Goal: Check status: Check status

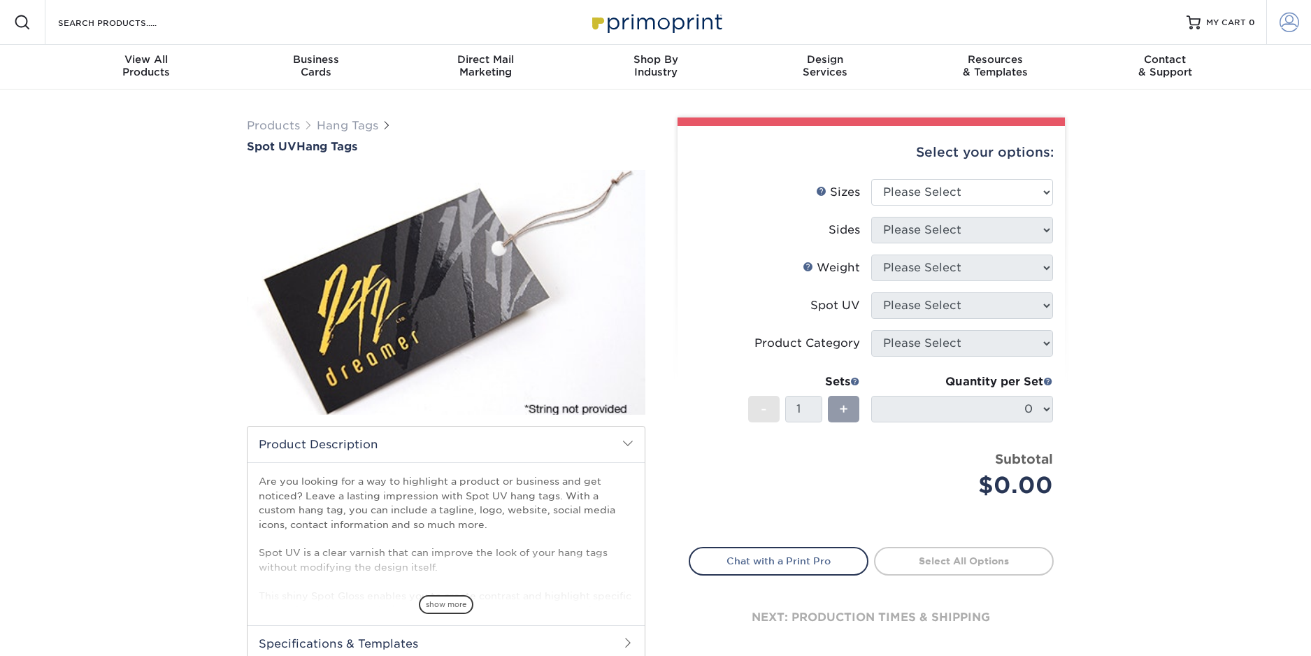
click at [1287, 21] on span at bounding box center [1290, 23] width 20 height 20
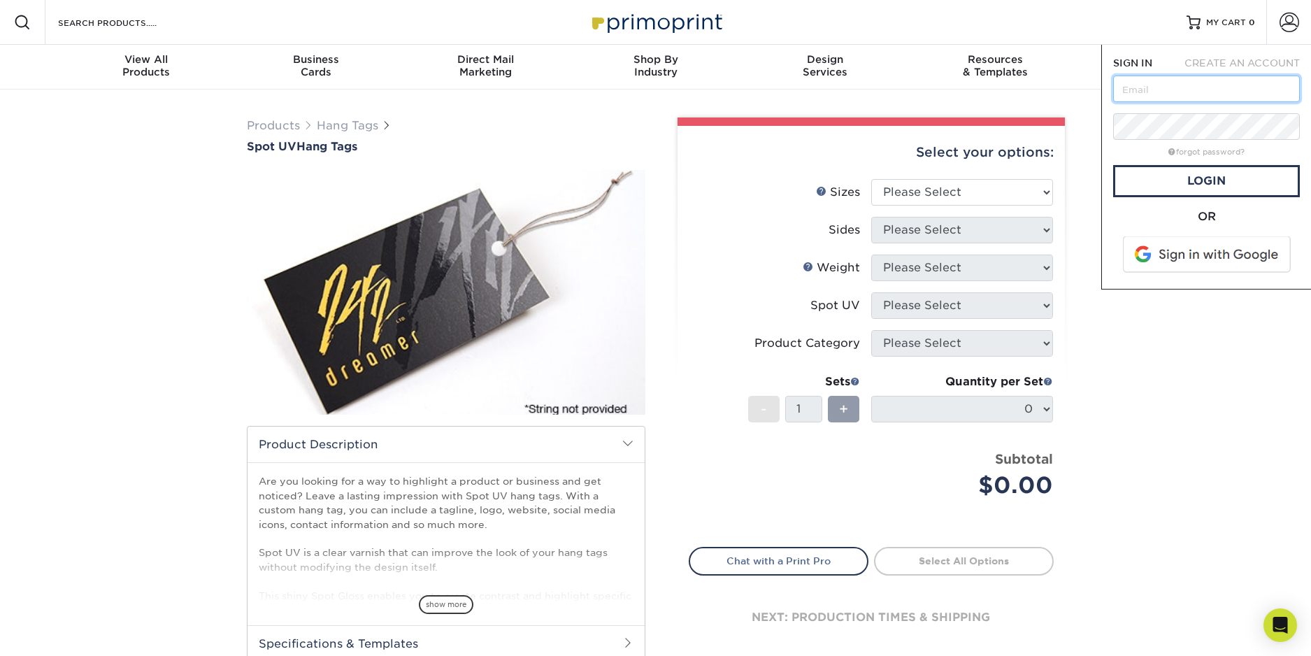
click at [1204, 87] on input "text" at bounding box center [1206, 89] width 187 height 27
type input "[PERSON_NAME][EMAIL_ADDRESS][DOMAIN_NAME]"
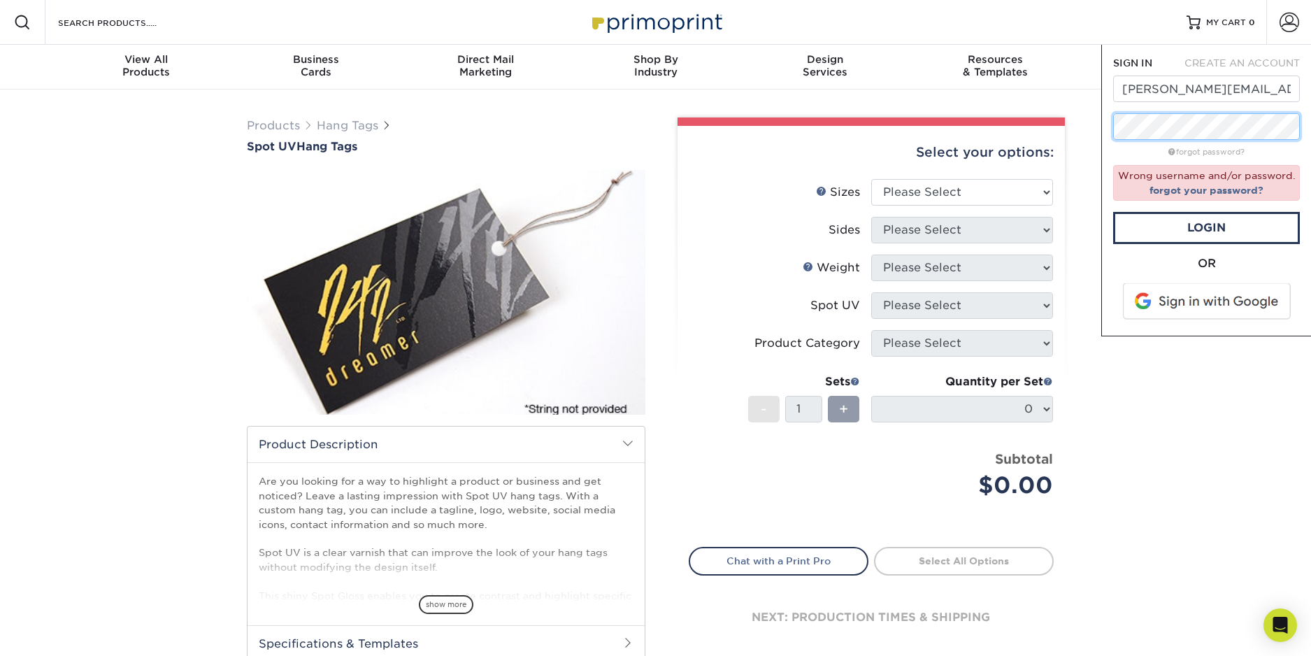
click at [1085, 127] on div "Resources Menu Search Products Account SIGN IN CREATE AN ACCOUNT emily@abendrot…" at bounding box center [655, 600] width 1311 height 1201
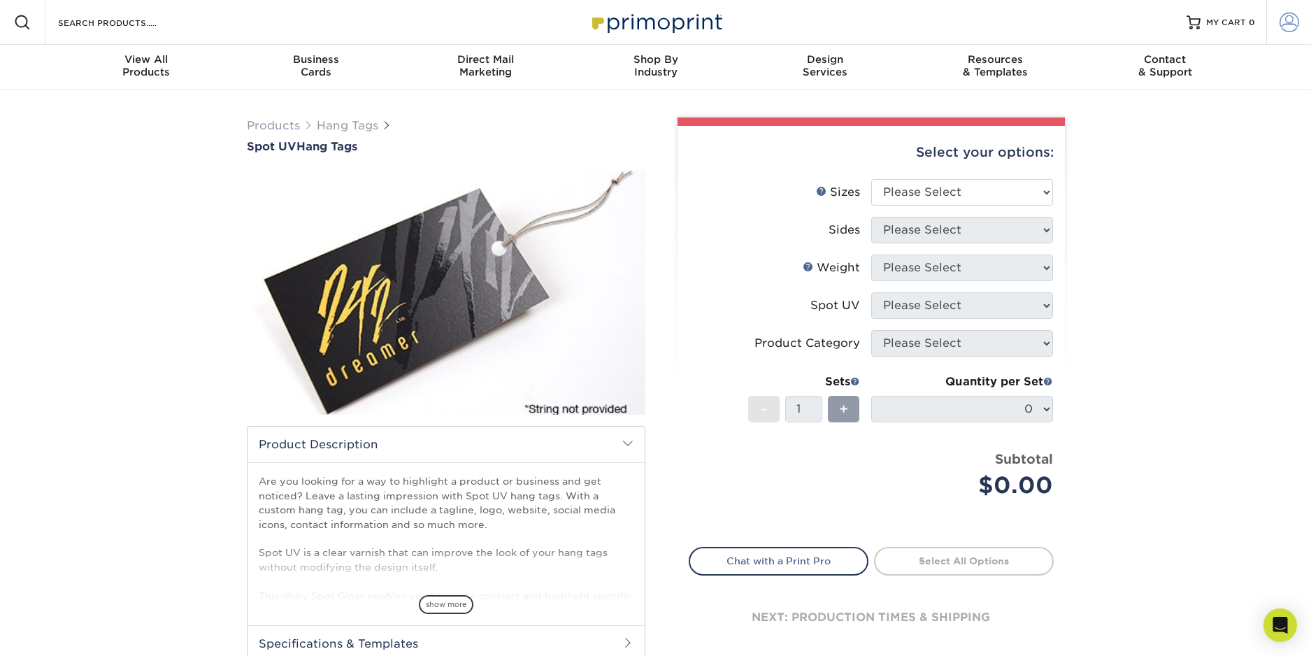
click at [1291, 24] on span at bounding box center [1290, 23] width 20 height 20
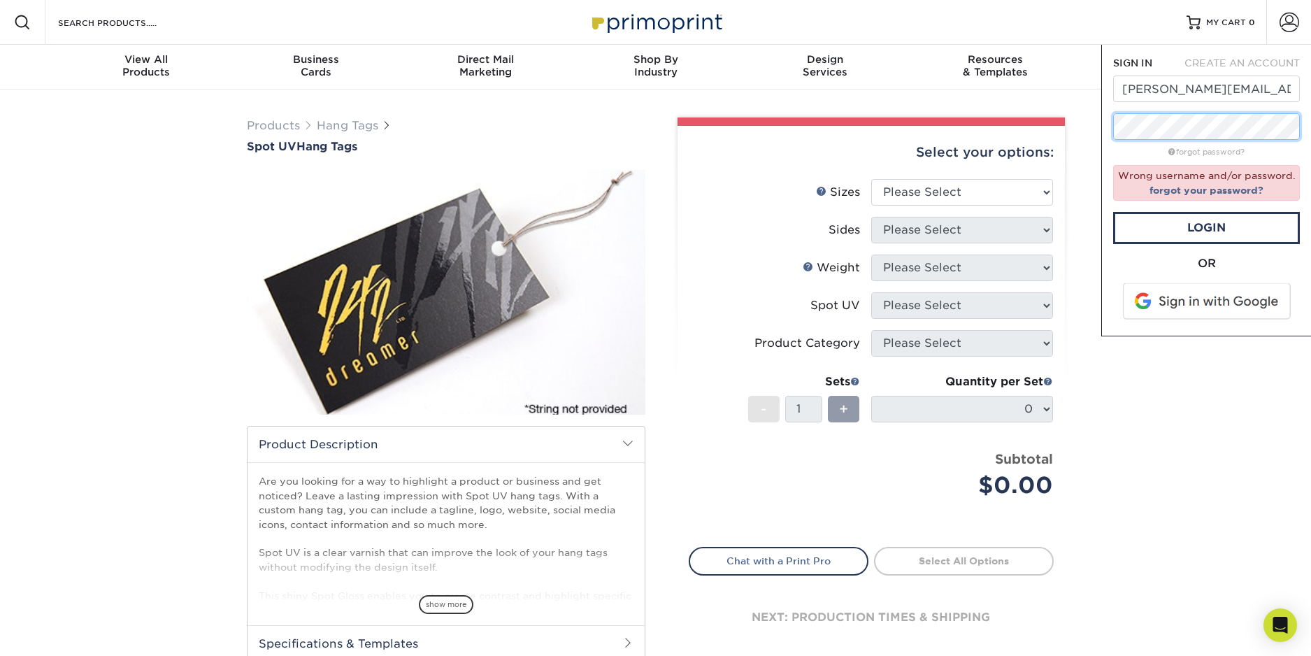
click at [1096, 122] on div "Resources Menu Search Products Account SIGN IN CREATE AN ACCOUNT emily@abendrot…" at bounding box center [655, 600] width 1311 height 1201
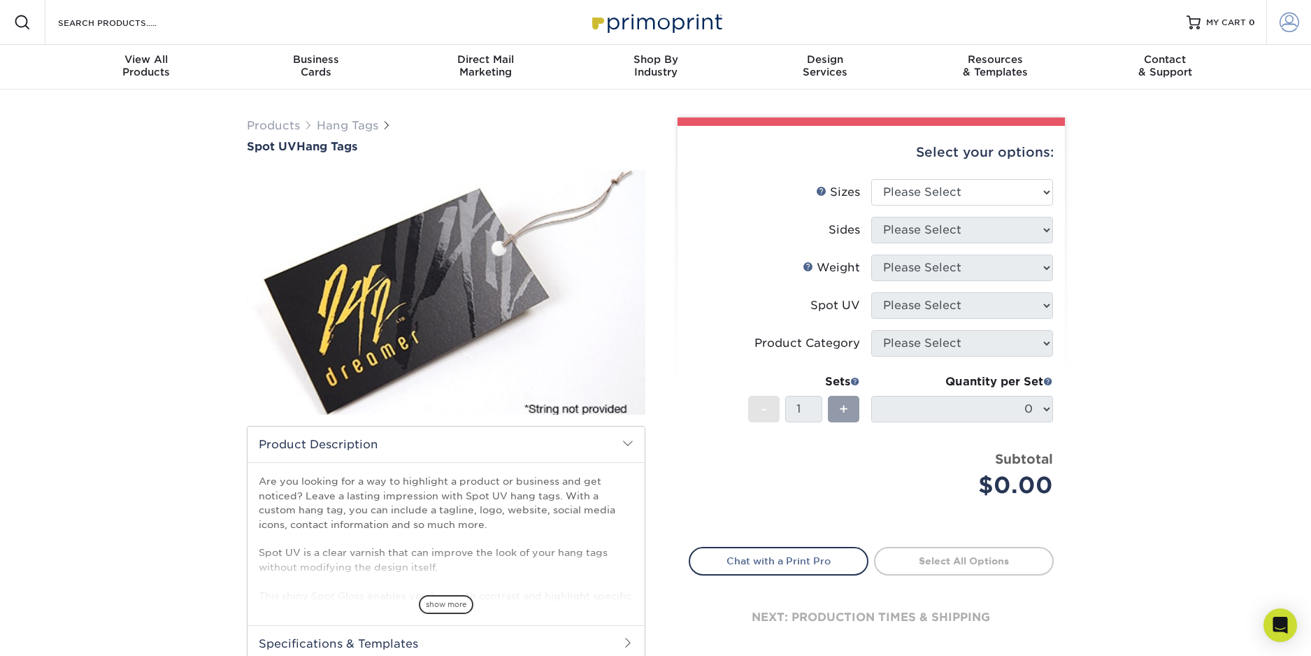
click at [1296, 29] on span at bounding box center [1290, 23] width 20 height 20
click at [1283, 27] on span at bounding box center [1290, 23] width 20 height 20
click at [1173, 144] on link "Order History" at bounding box center [1207, 153] width 176 height 19
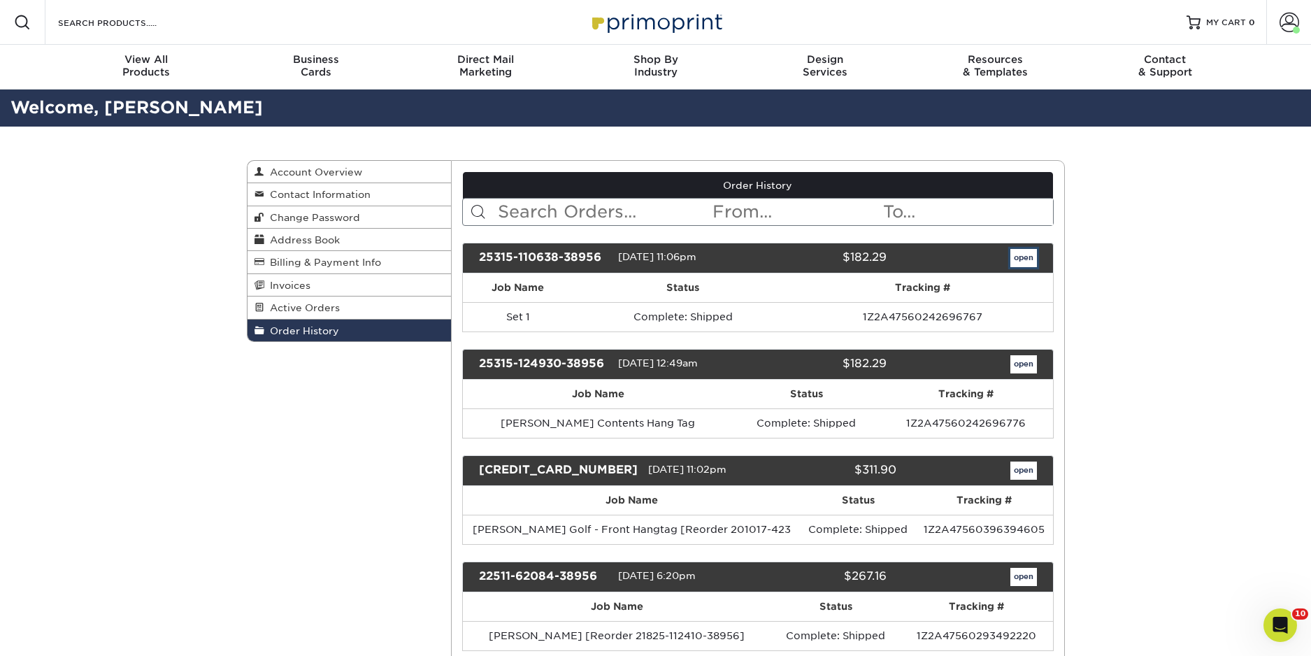
click at [1018, 258] on link "open" at bounding box center [1024, 258] width 27 height 18
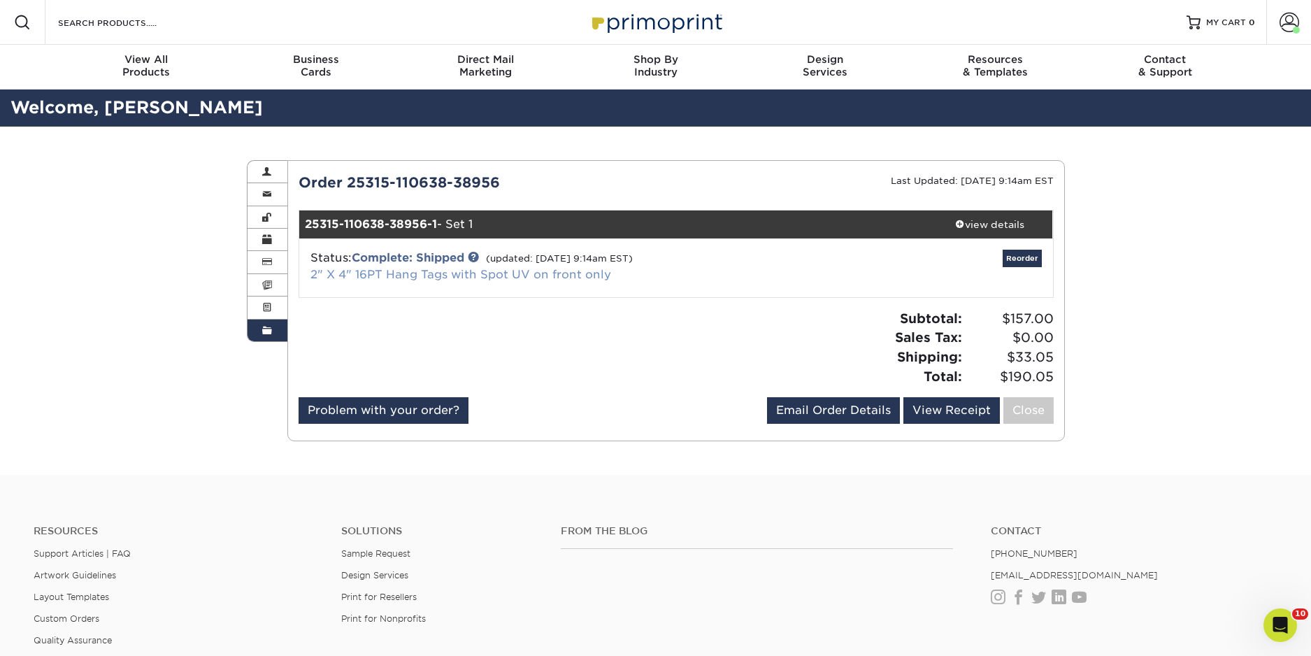
click at [433, 277] on link "2" X 4" 16PT Hang Tags with Spot UV on front only" at bounding box center [461, 274] width 301 height 13
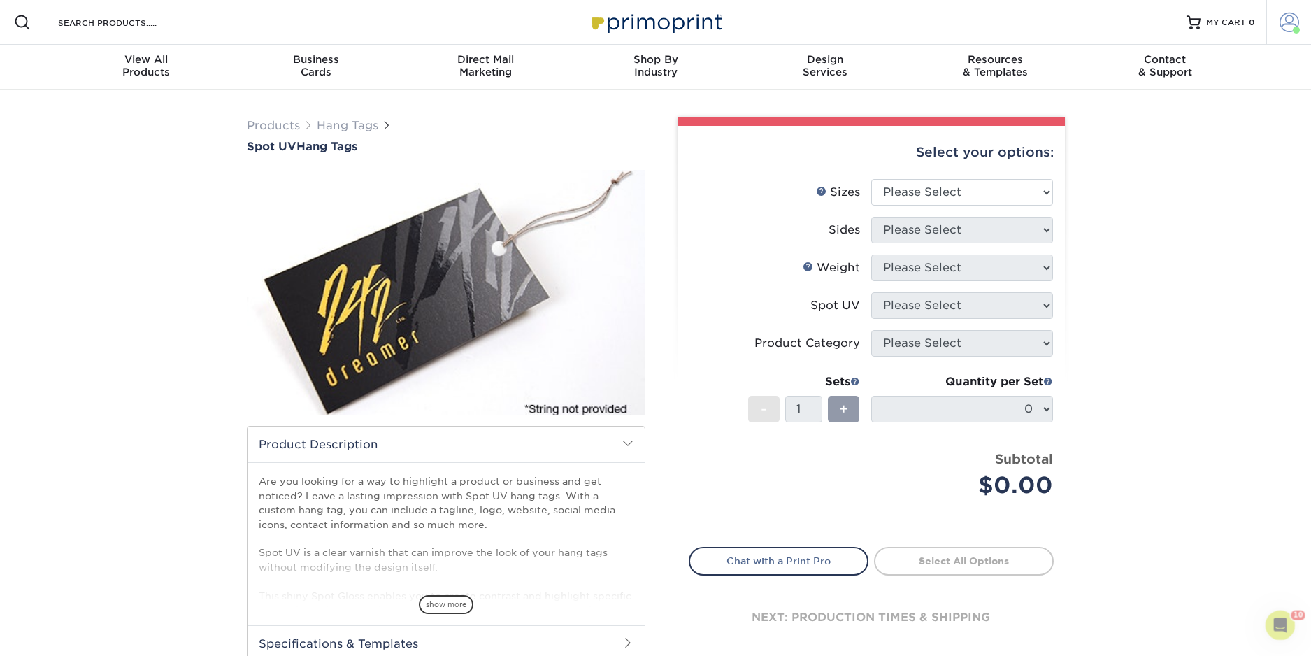
click at [1286, 30] on span at bounding box center [1290, 23] width 20 height 20
click at [1166, 144] on link "Order History" at bounding box center [1207, 153] width 176 height 19
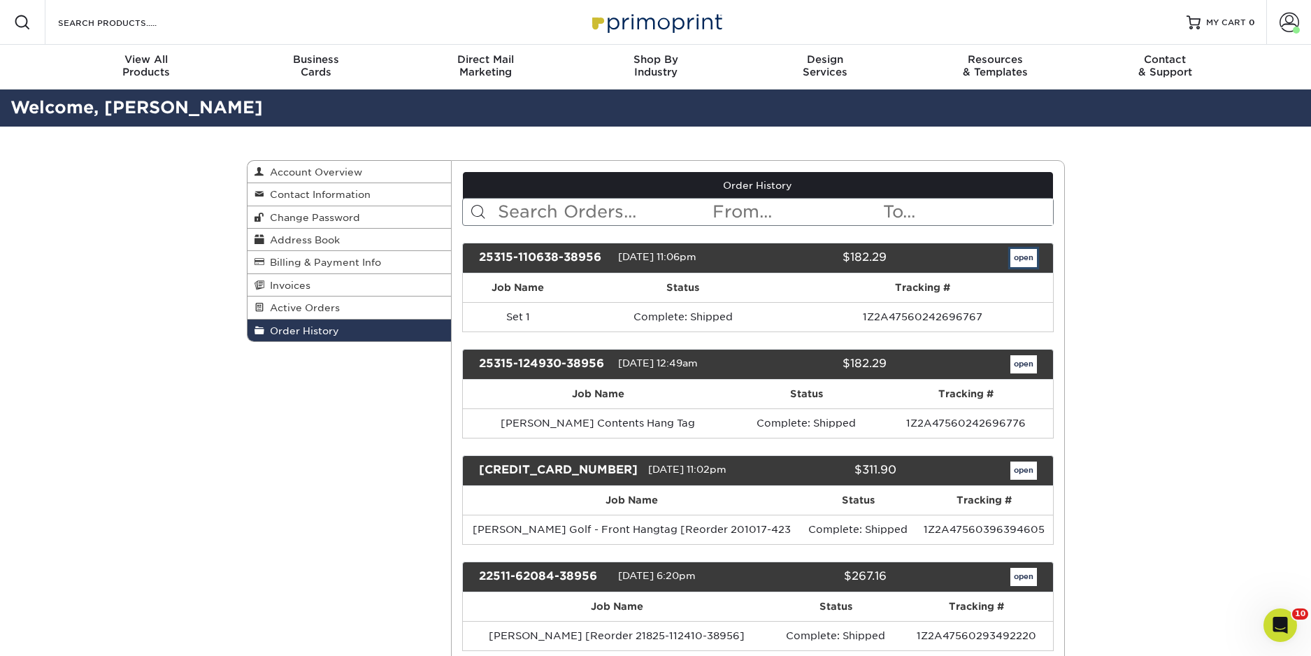
click at [1025, 262] on link "open" at bounding box center [1024, 258] width 27 height 18
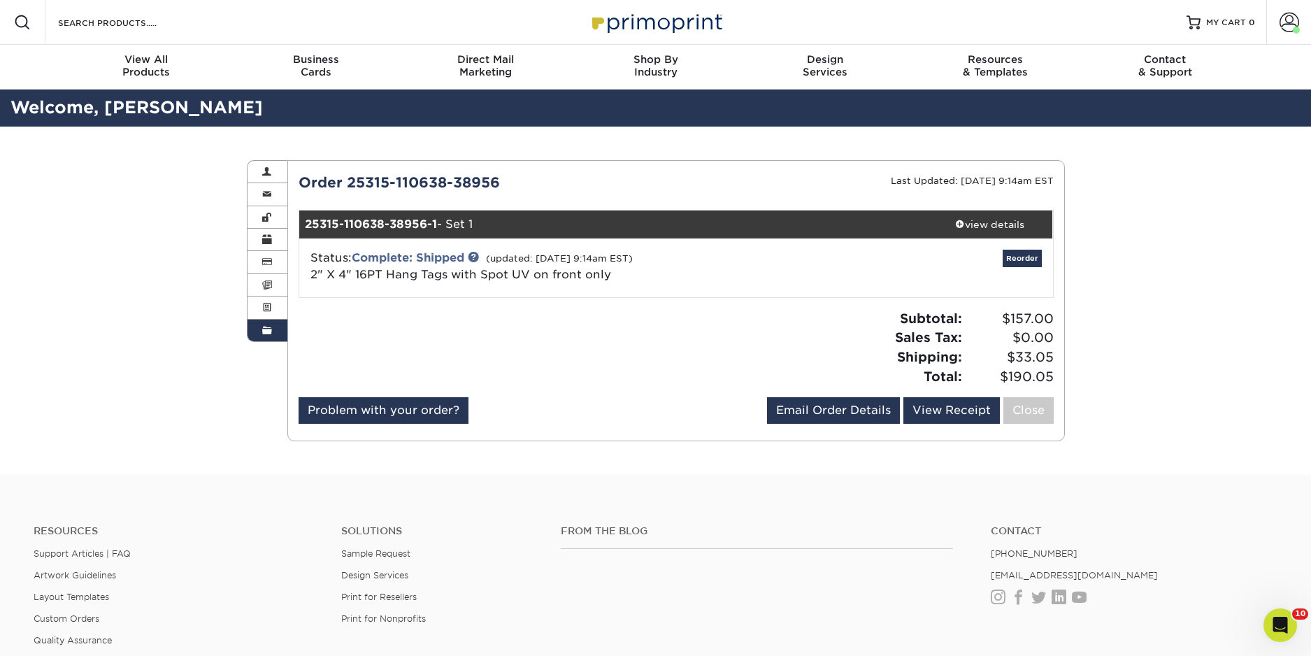
click at [212, 252] on div "Order History Account Overview Contact Information Change Password Address Book…" at bounding box center [655, 301] width 1311 height 348
click at [265, 238] on span at bounding box center [267, 239] width 10 height 11
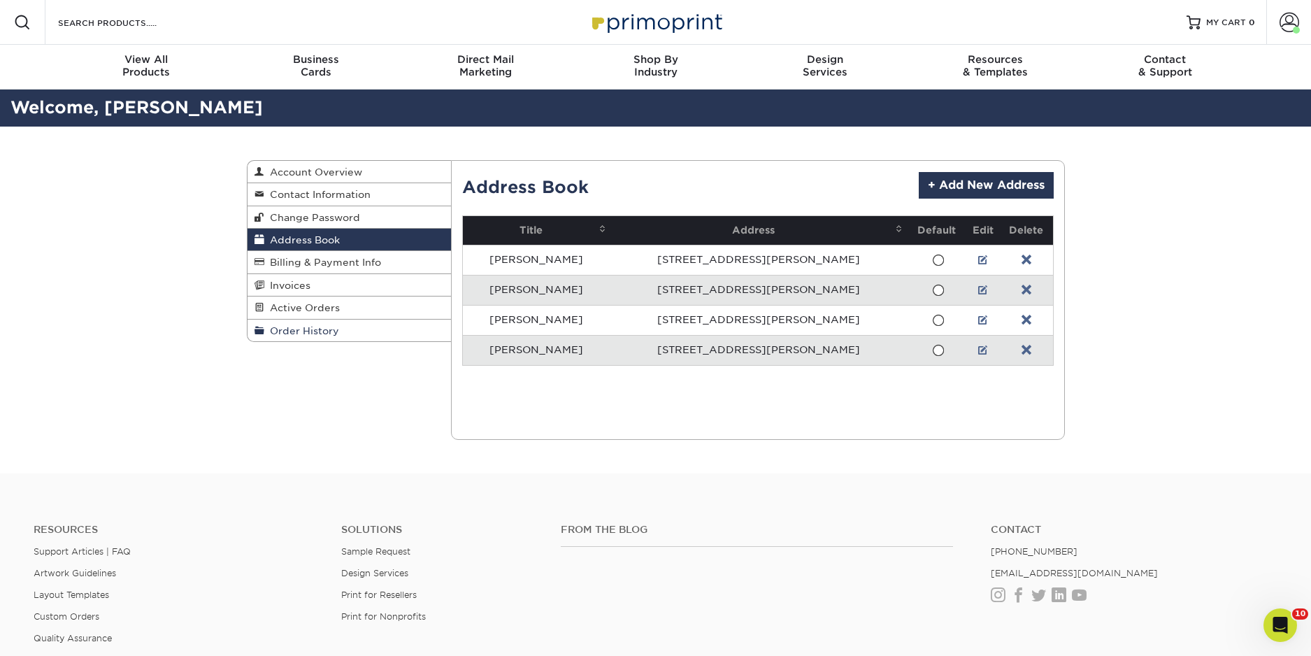
click at [289, 332] on span "Order History" at bounding box center [301, 330] width 75 height 11
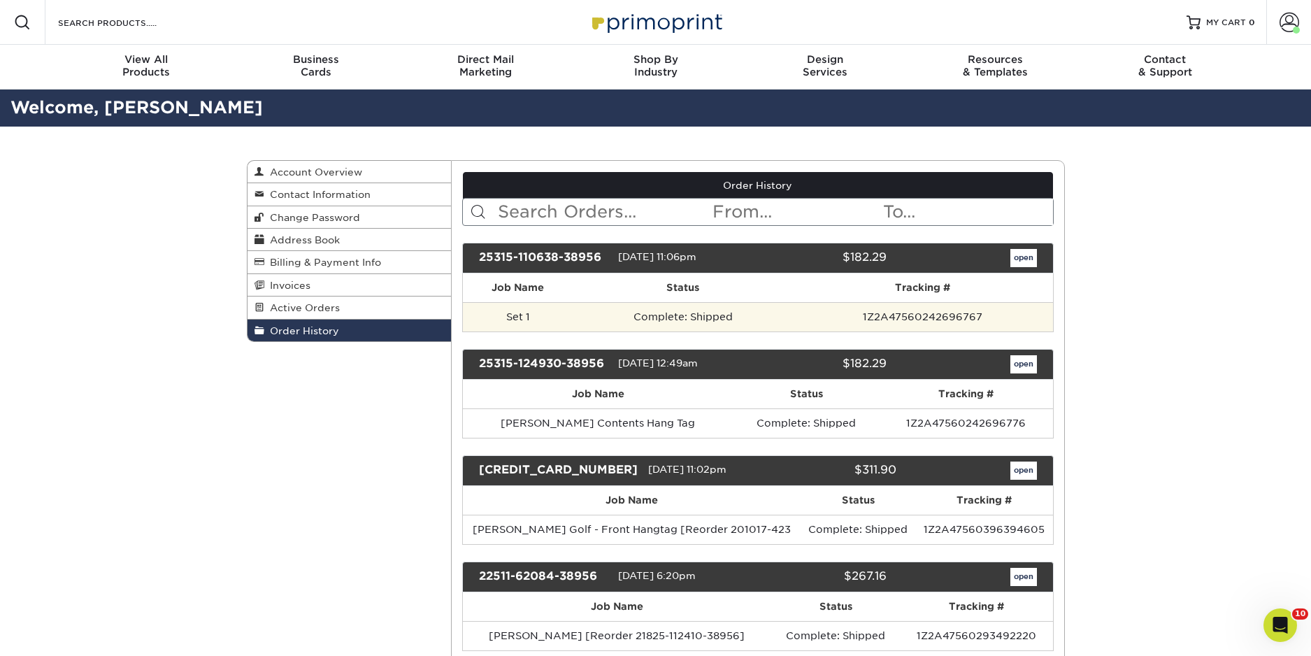
click at [524, 315] on td "Set 1" at bounding box center [518, 316] width 110 height 29
click at [698, 317] on td "Complete: Shipped" at bounding box center [683, 316] width 220 height 29
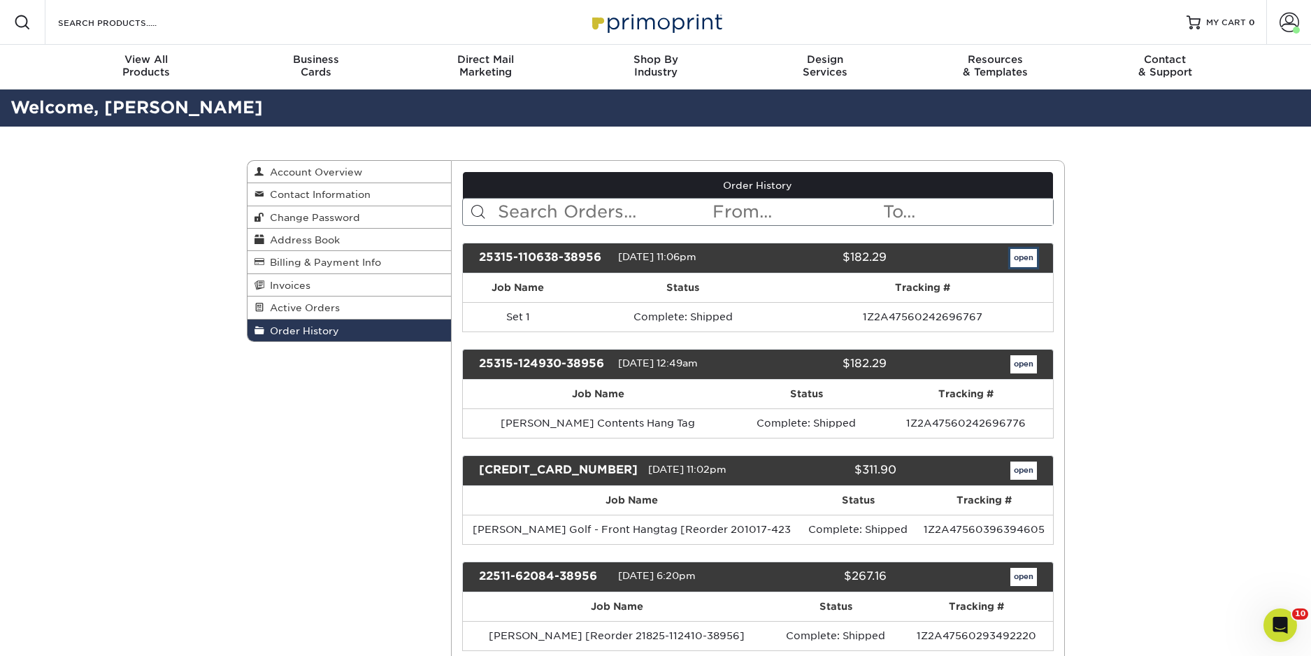
click at [1016, 262] on link "open" at bounding box center [1024, 258] width 27 height 18
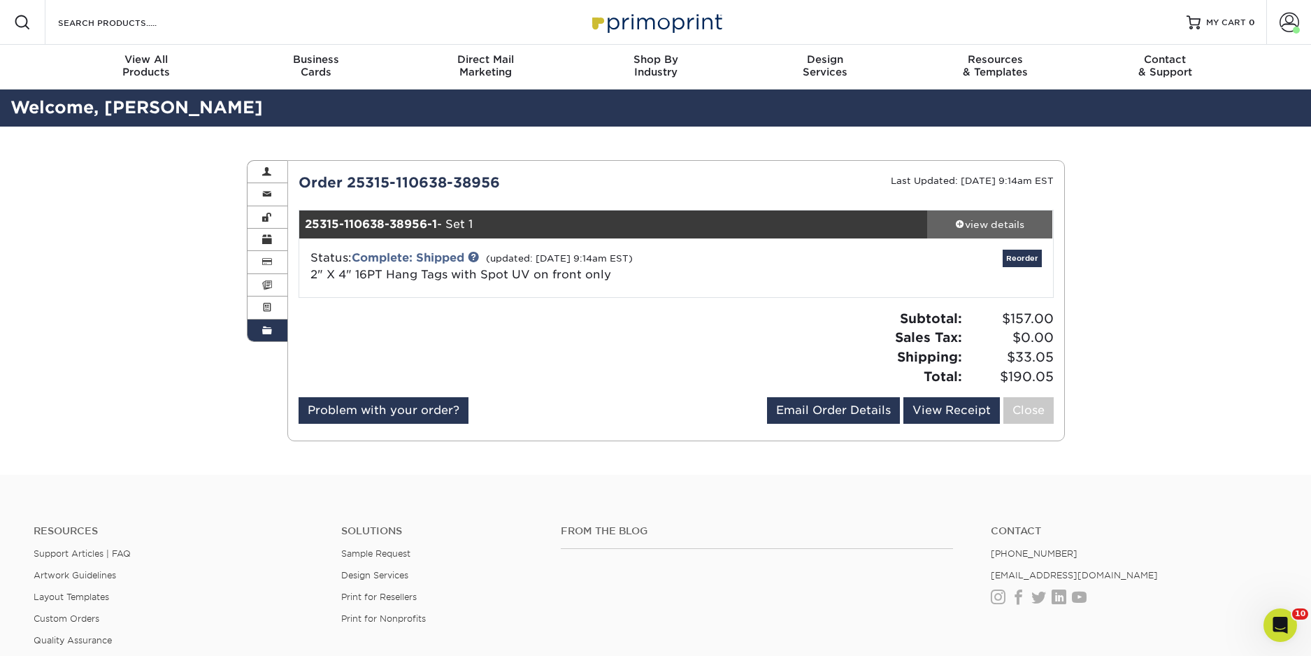
click at [1002, 222] on div "view details" at bounding box center [990, 224] width 126 height 14
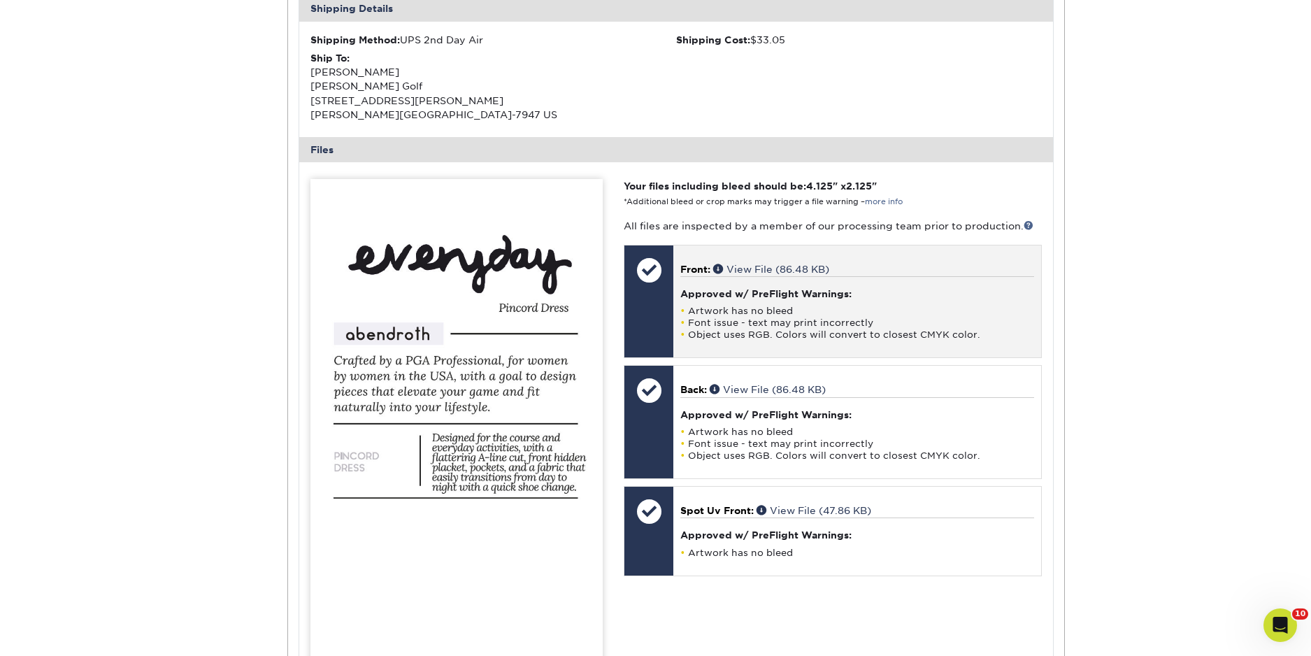
scroll to position [461, 0]
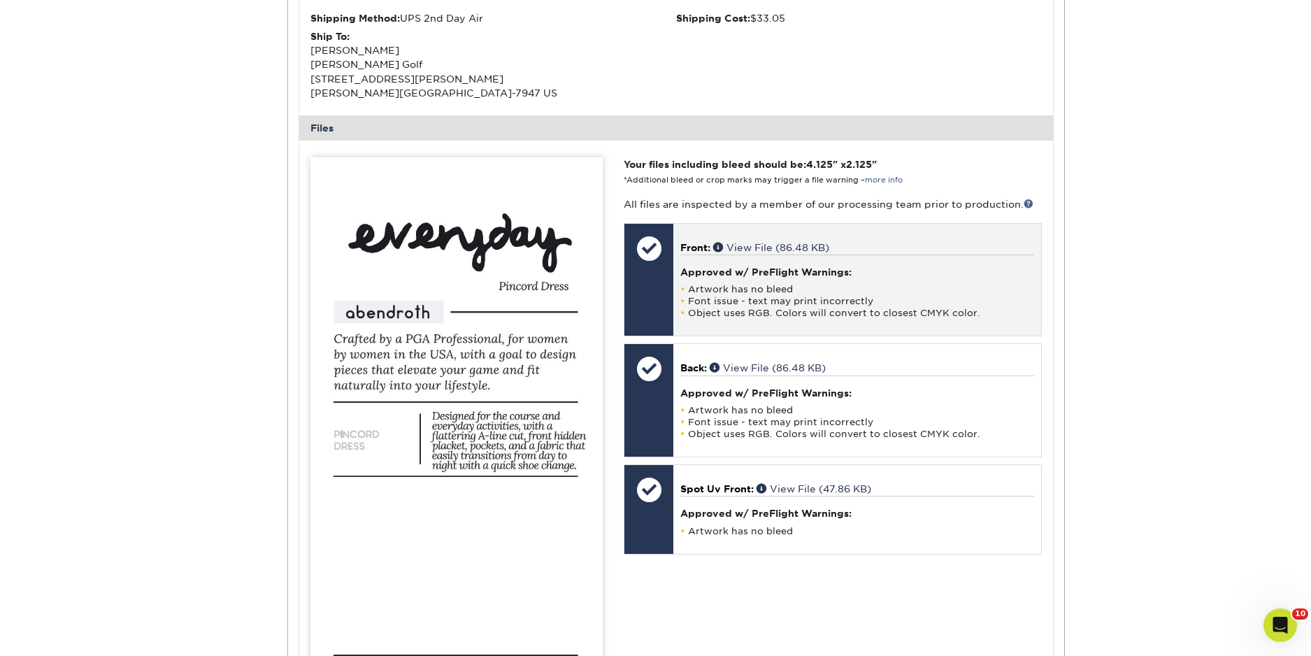
click at [707, 289] on li "Artwork has no bleed" at bounding box center [856, 289] width 353 height 12
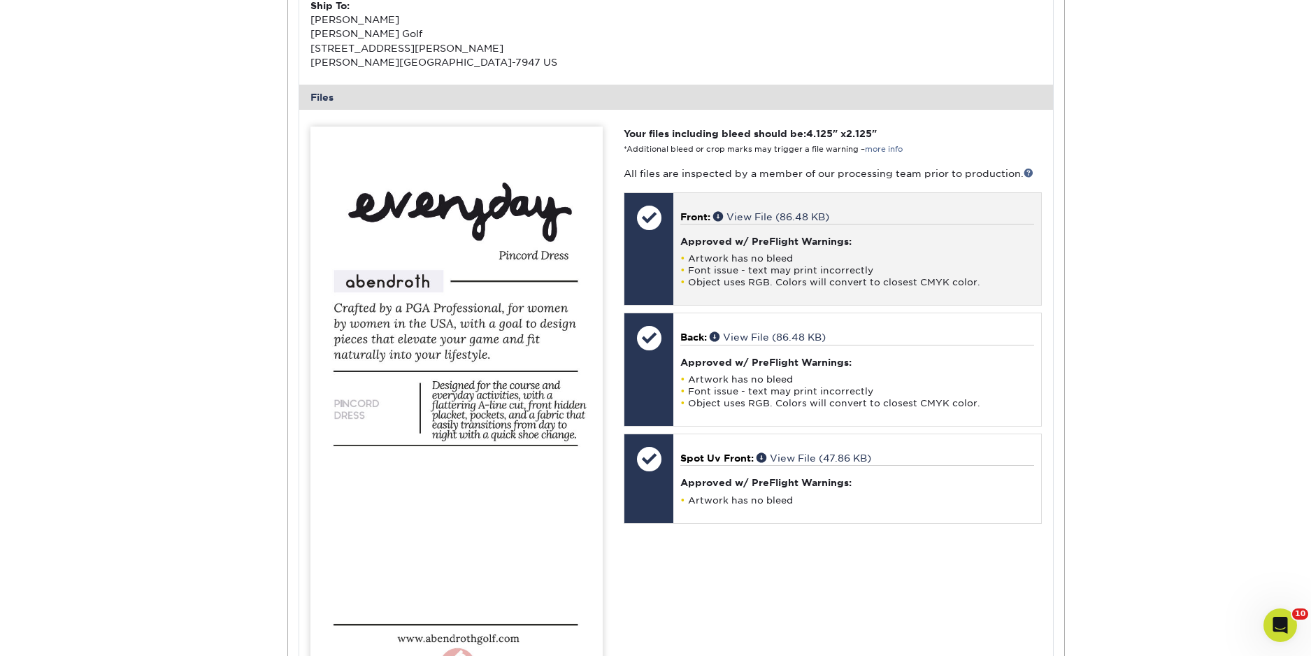
scroll to position [492, 0]
click at [719, 217] on span at bounding box center [719, 215] width 13 height 10
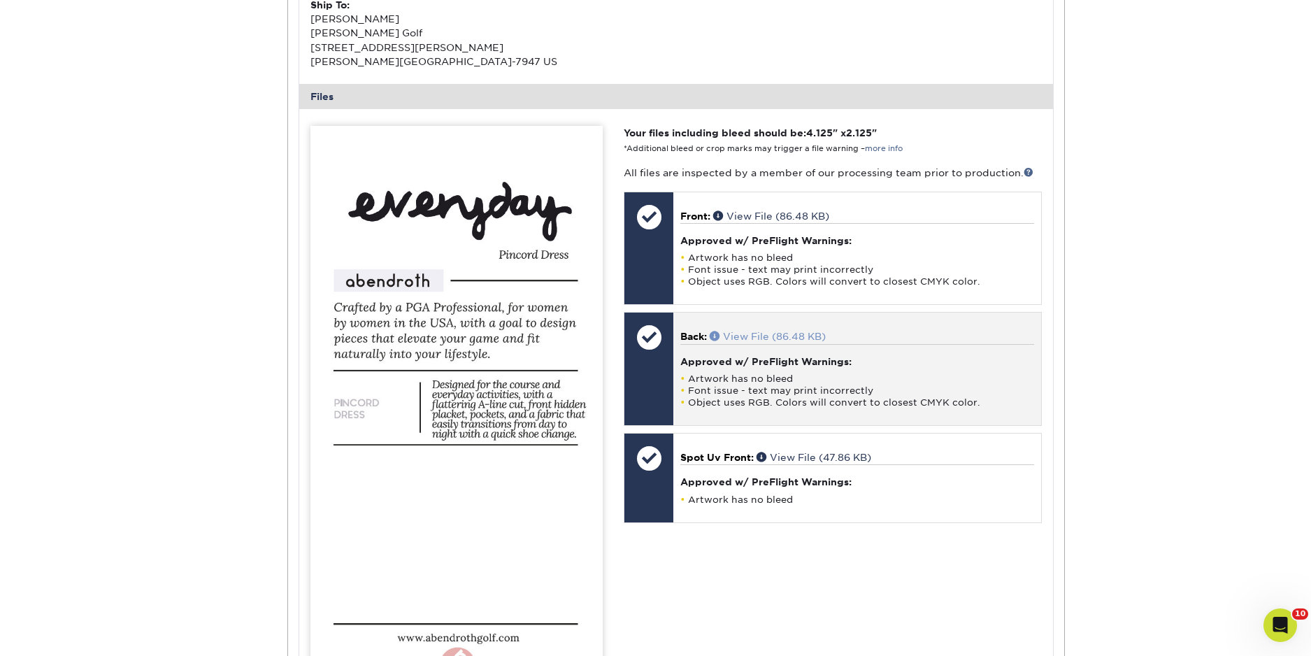
click at [716, 336] on span at bounding box center [716, 336] width 13 height 10
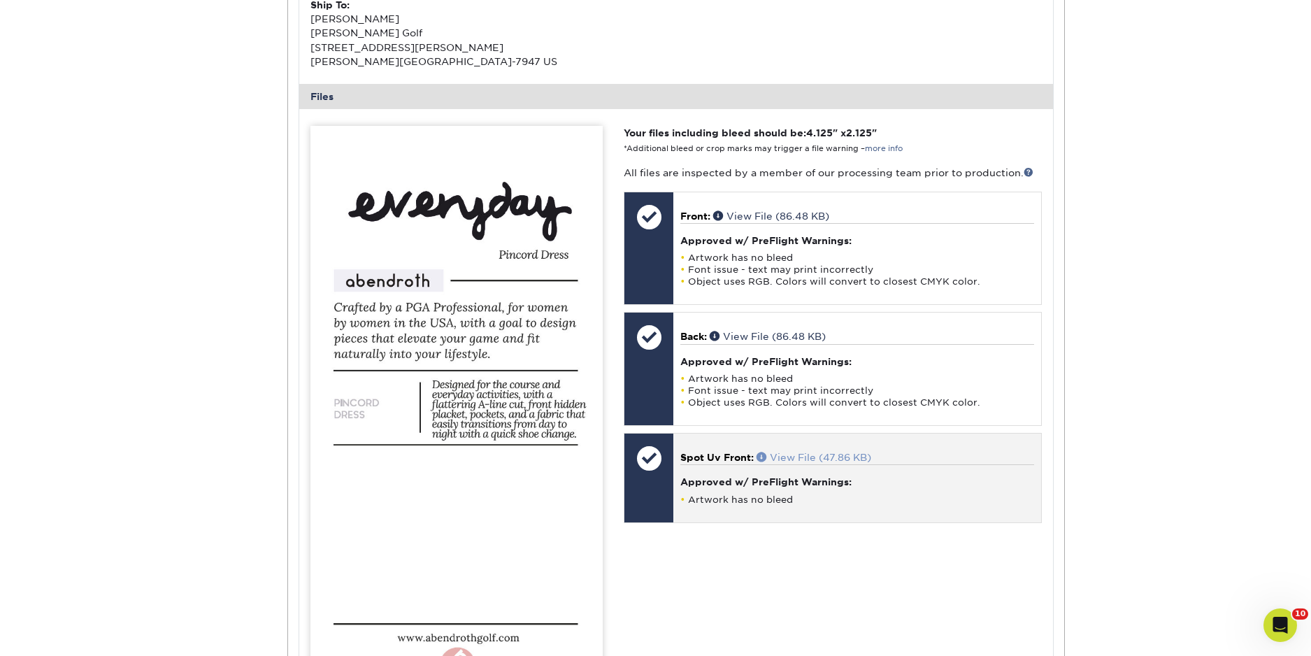
click at [785, 456] on link "View File (47.86 KB)" at bounding box center [814, 457] width 115 height 11
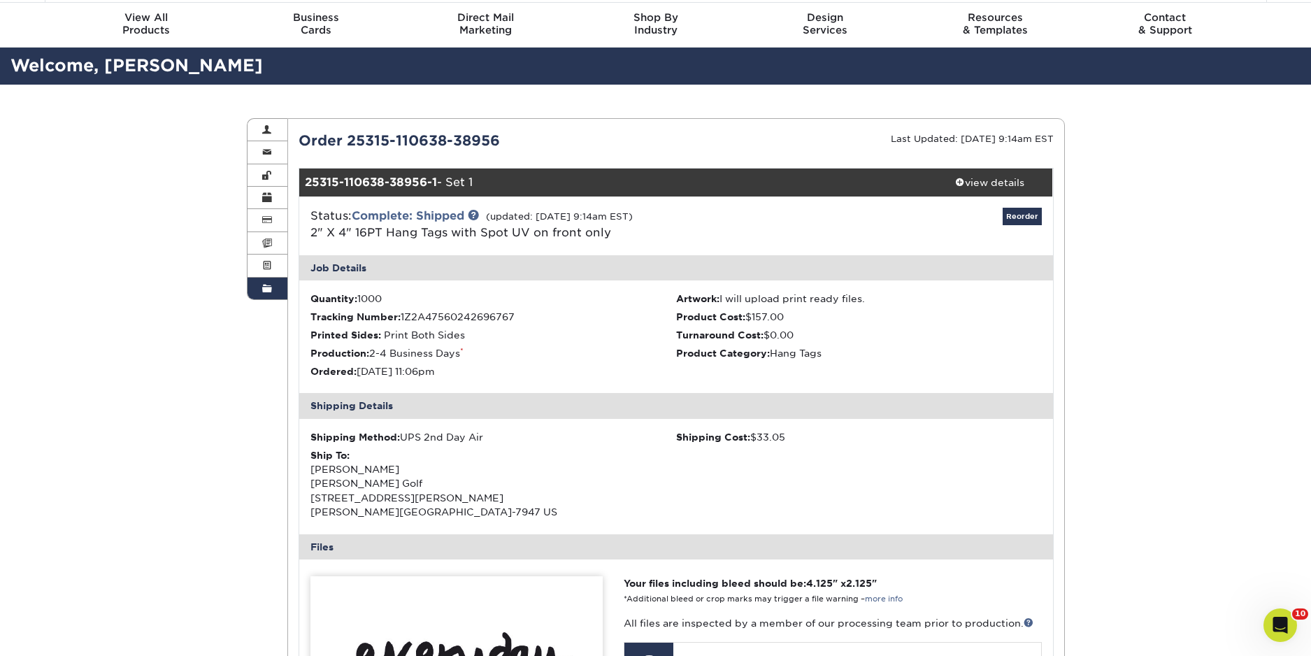
scroll to position [0, 0]
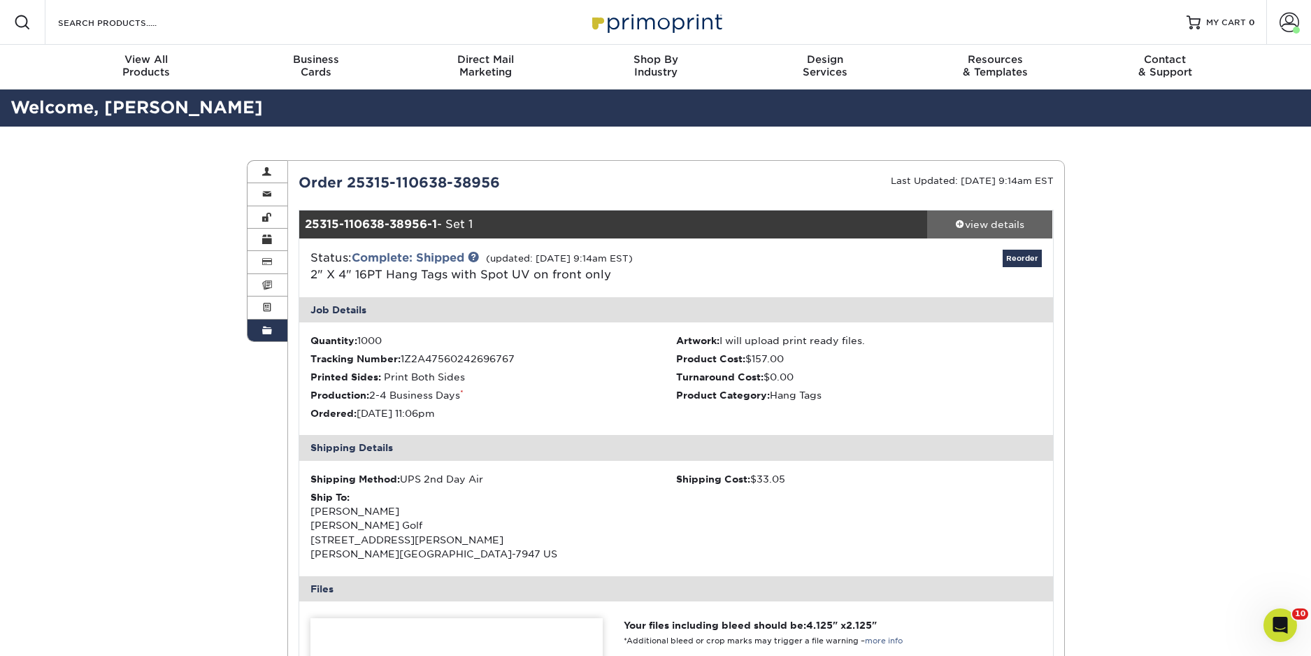
click at [961, 227] on span at bounding box center [960, 224] width 10 height 10
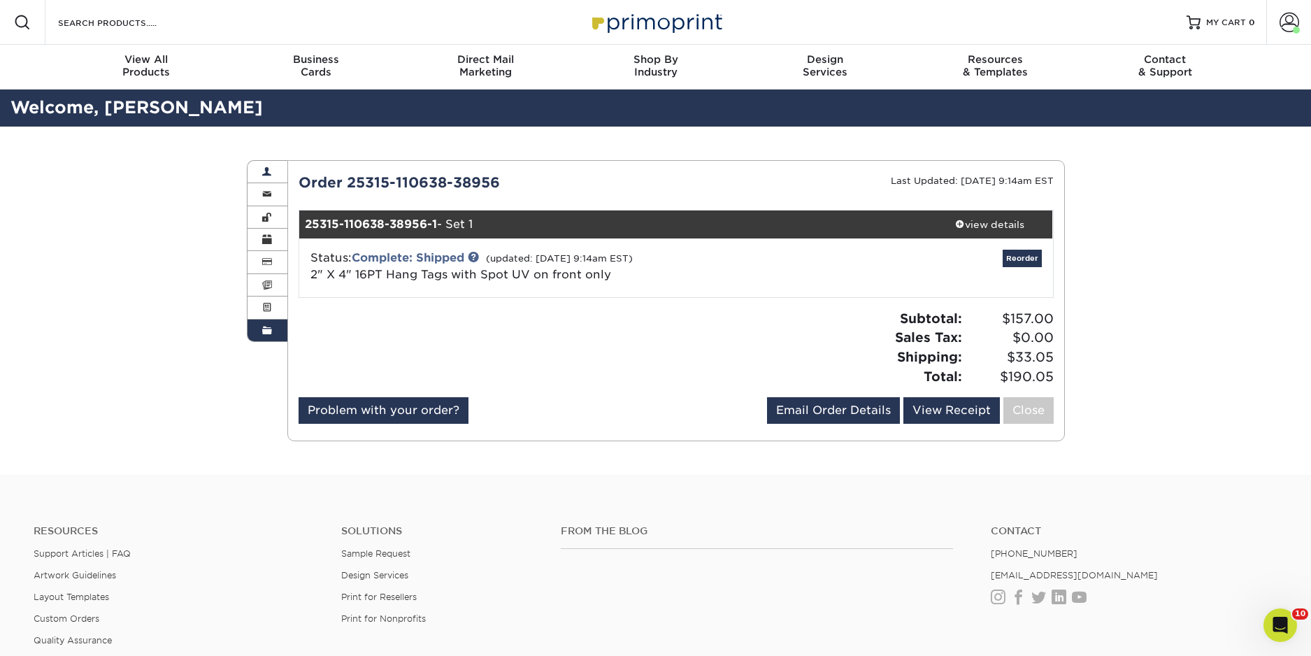
click at [268, 174] on span at bounding box center [267, 171] width 10 height 11
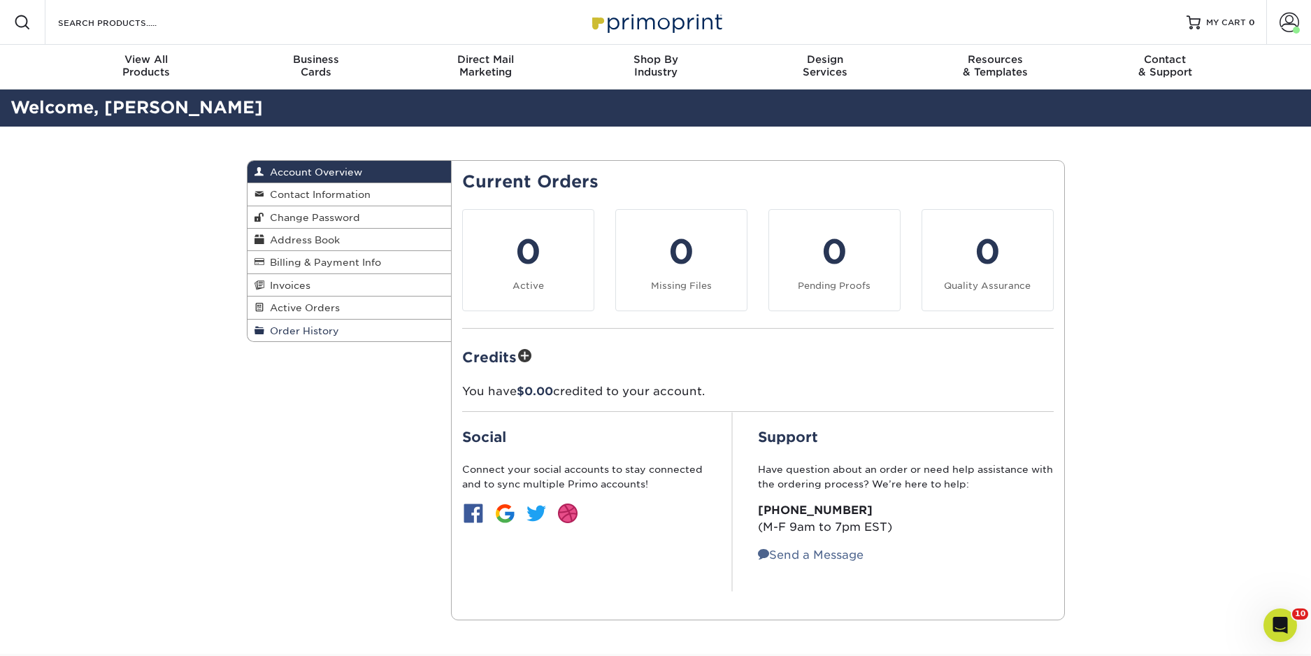
click at [296, 331] on span "Order History" at bounding box center [301, 330] width 75 height 11
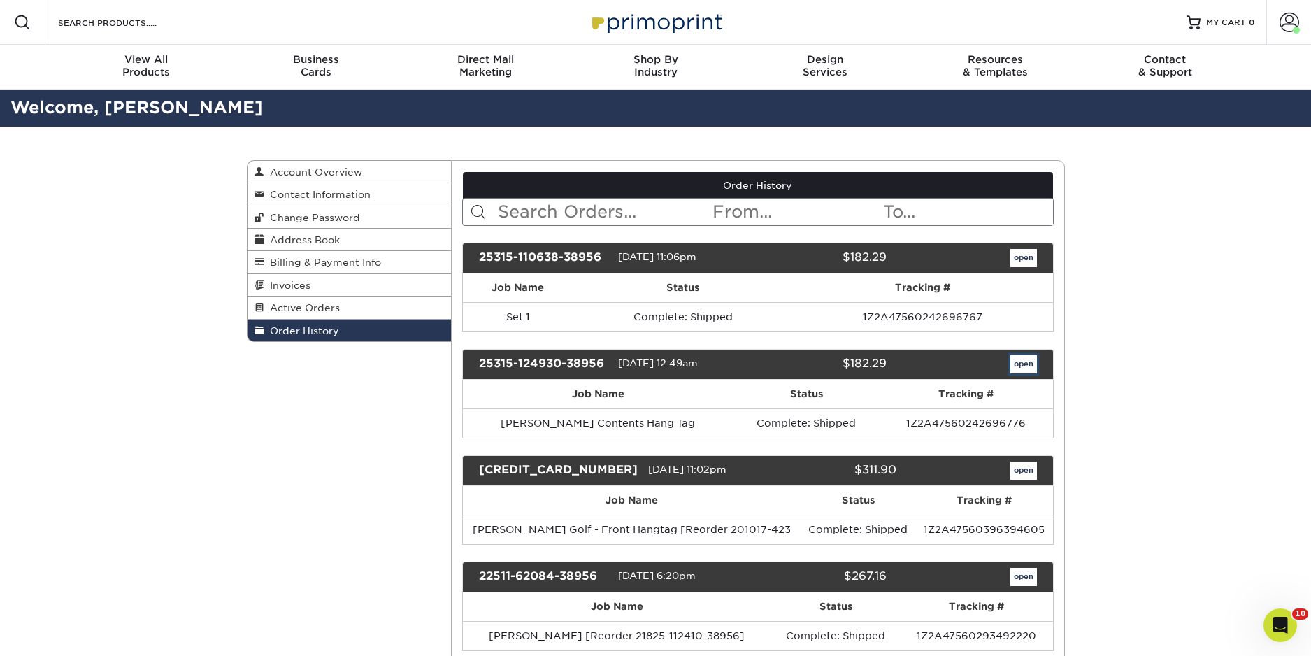
click at [1022, 360] on link "open" at bounding box center [1024, 364] width 27 height 18
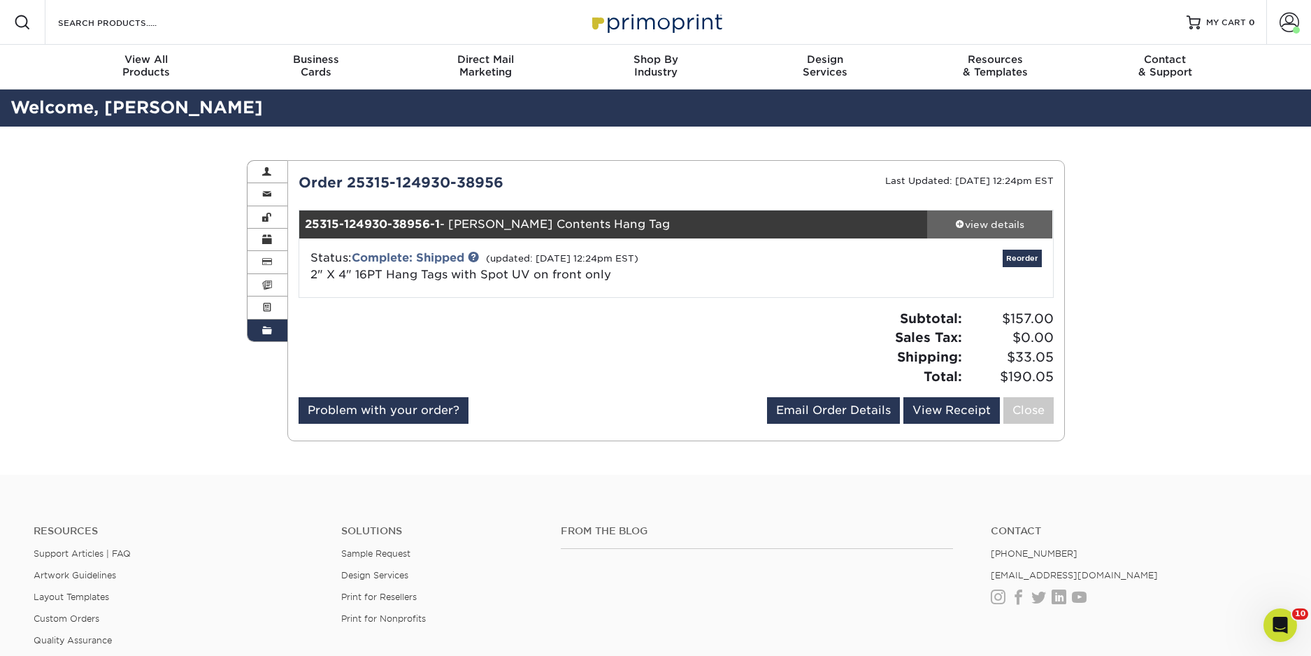
click at [995, 227] on div "view details" at bounding box center [990, 224] width 126 height 14
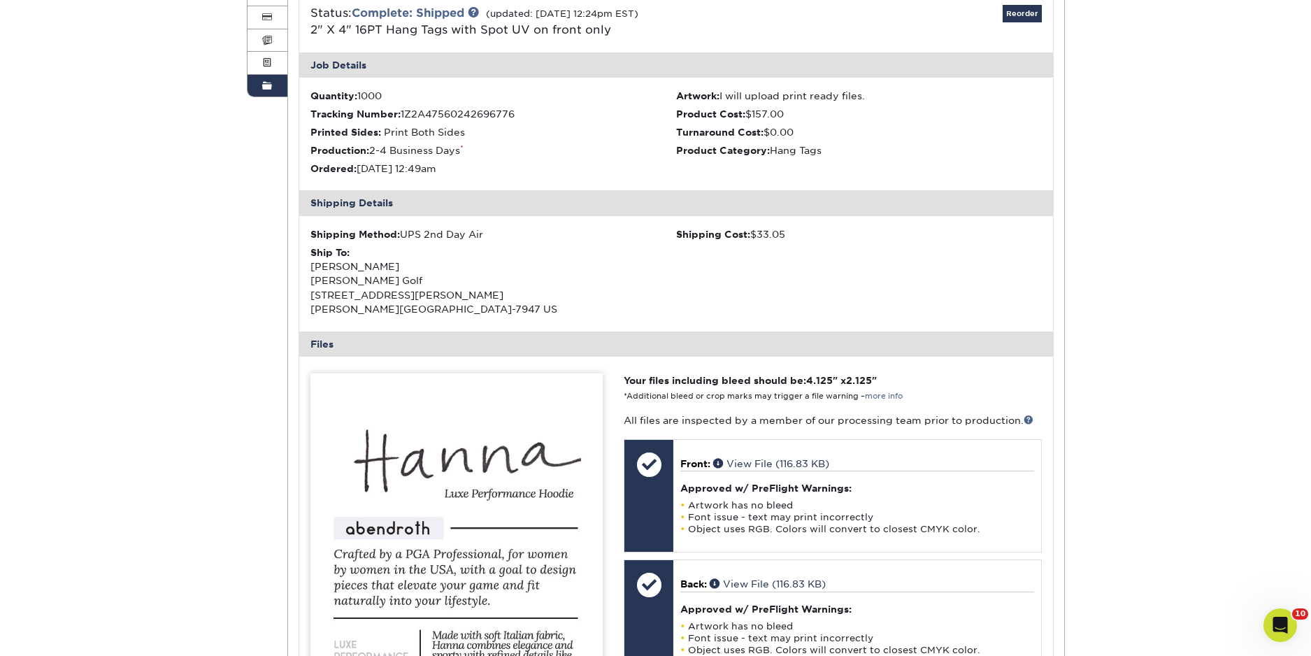
scroll to position [246, 0]
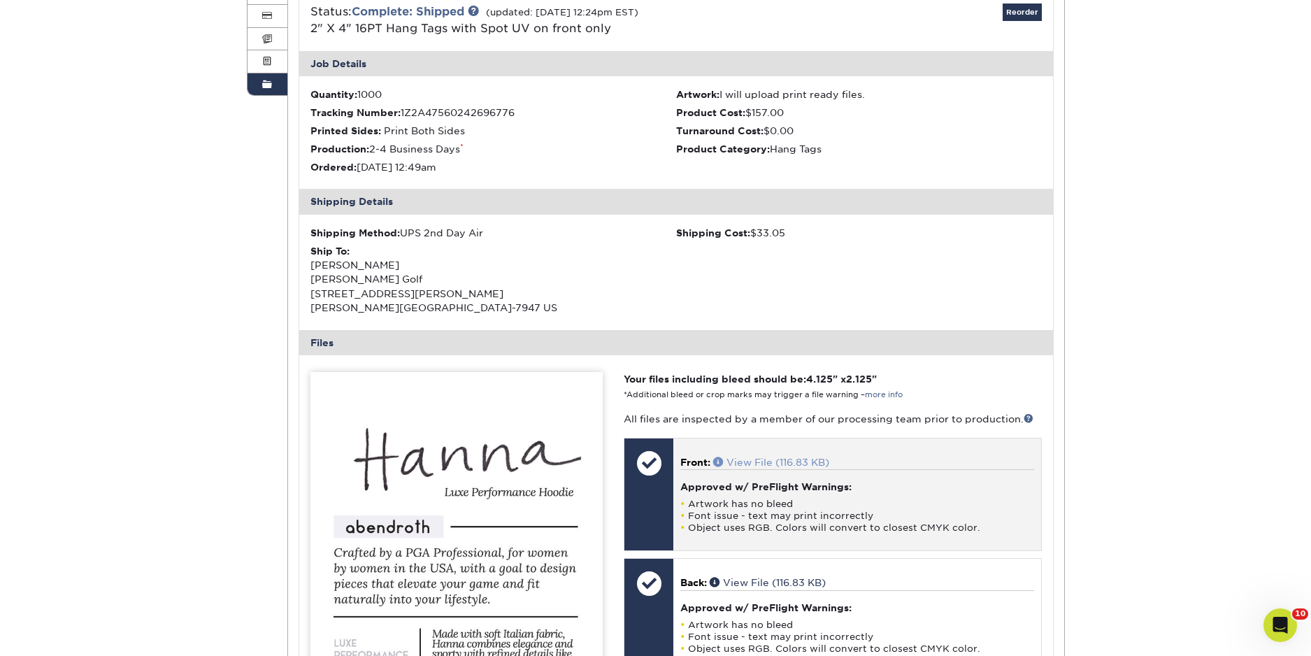
click at [721, 462] on span at bounding box center [719, 462] width 13 height 10
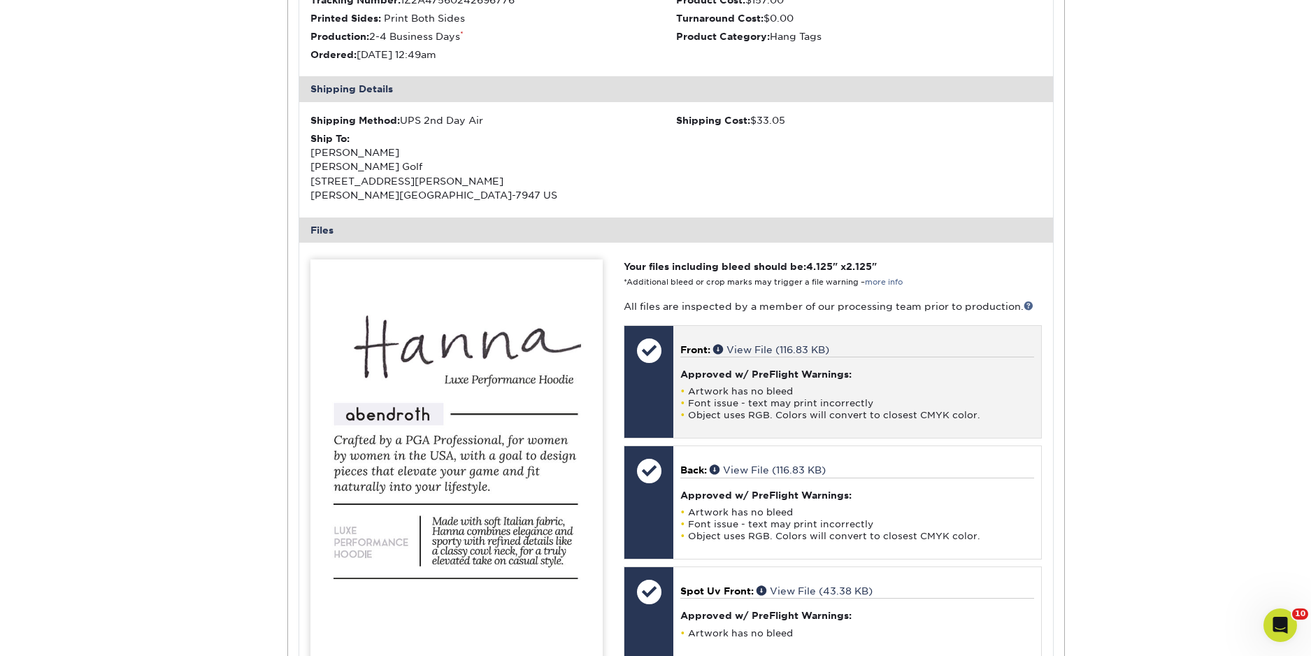
scroll to position [435, 0]
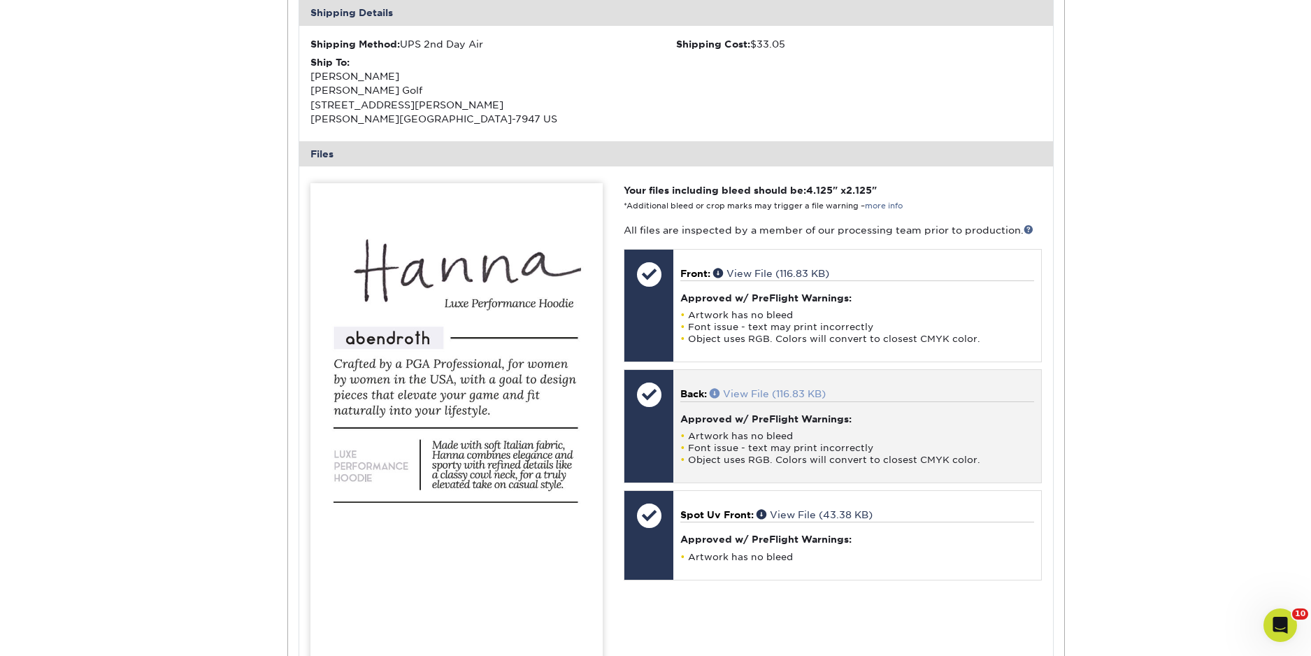
click at [718, 394] on span at bounding box center [716, 393] width 13 height 10
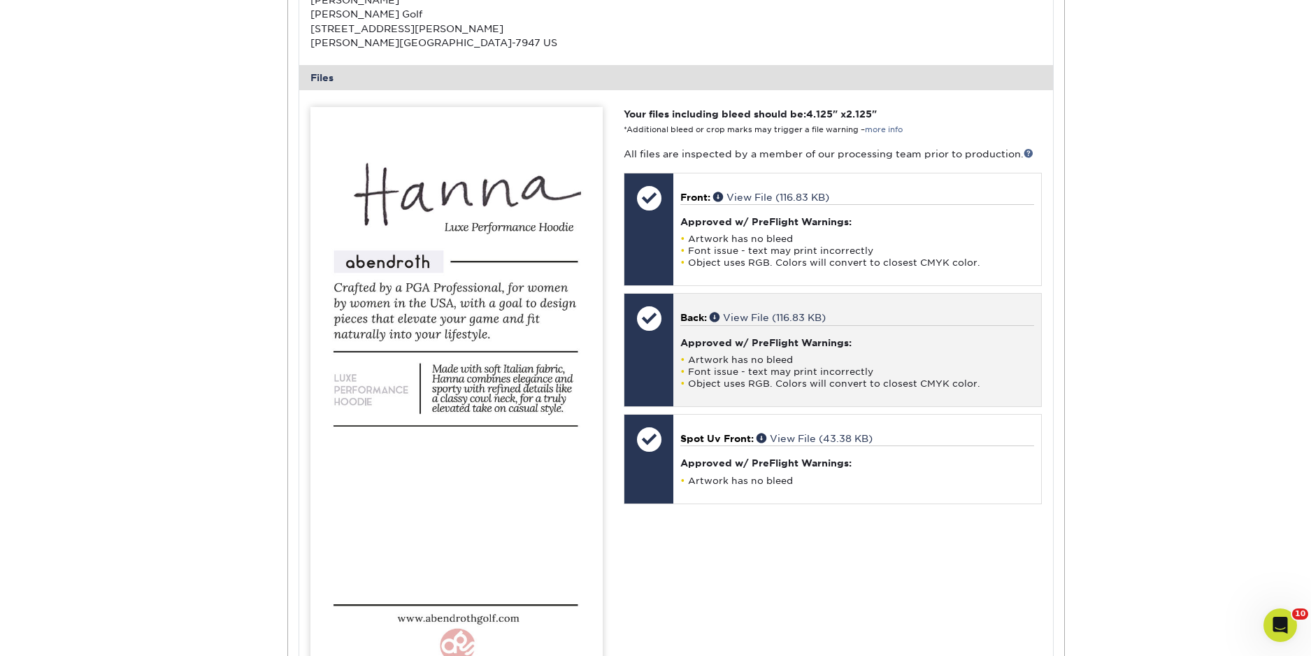
scroll to position [527, 0]
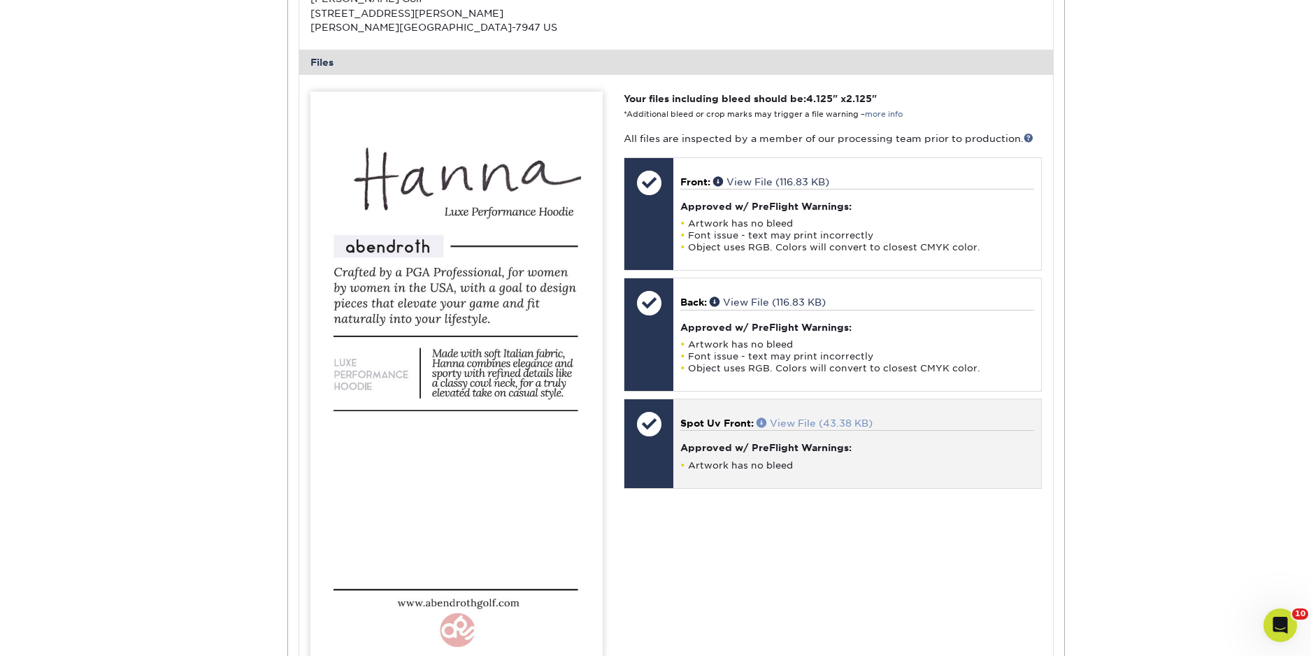
click at [786, 421] on link "View File (43.38 KB)" at bounding box center [815, 422] width 116 height 11
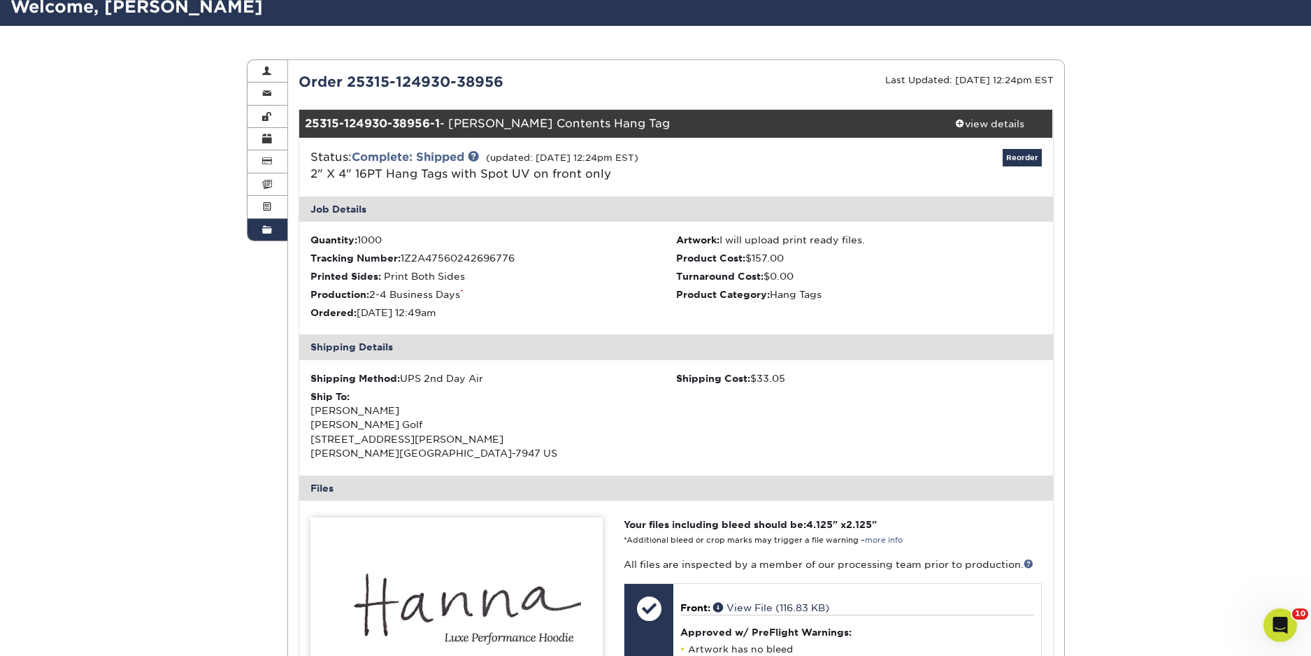
scroll to position [0, 0]
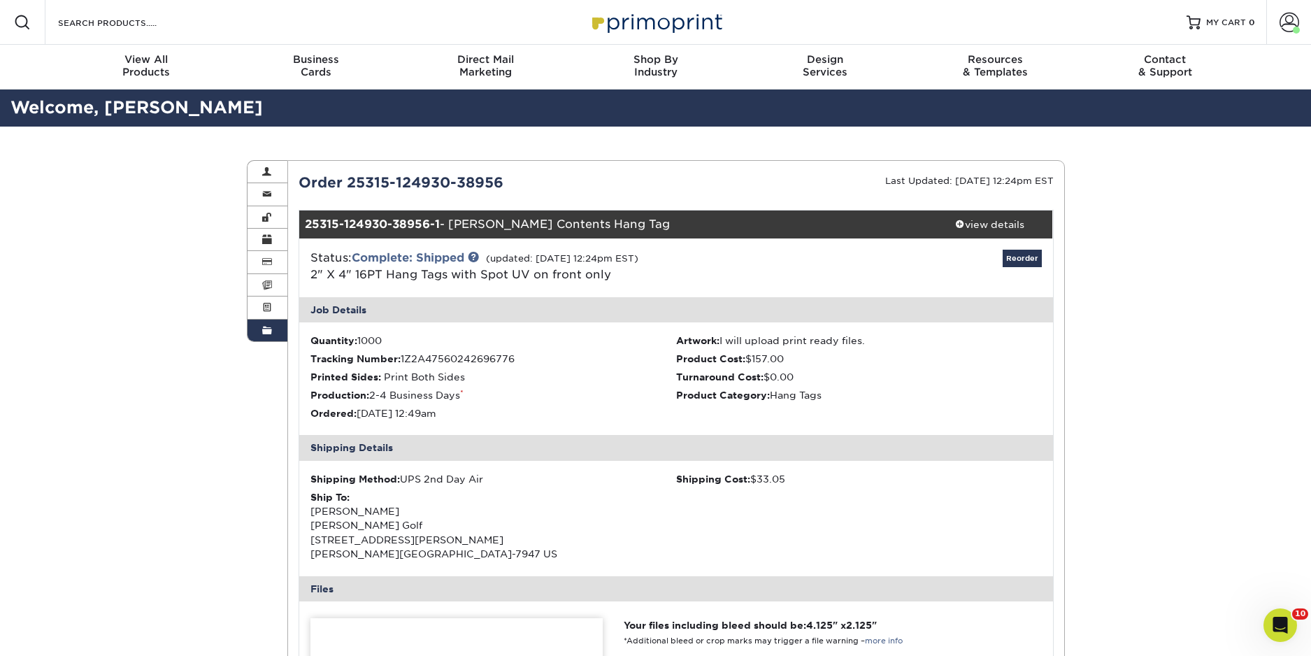
click at [271, 336] on link "Order History" at bounding box center [268, 331] width 41 height 22
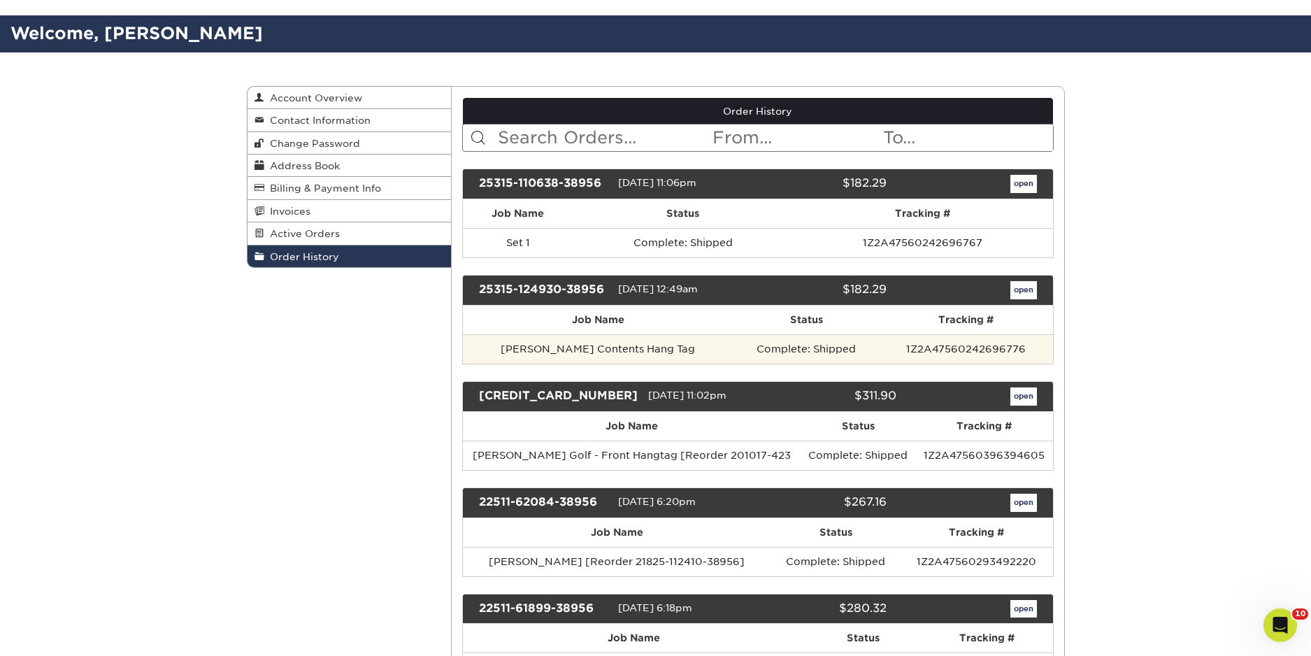
scroll to position [89, 0]
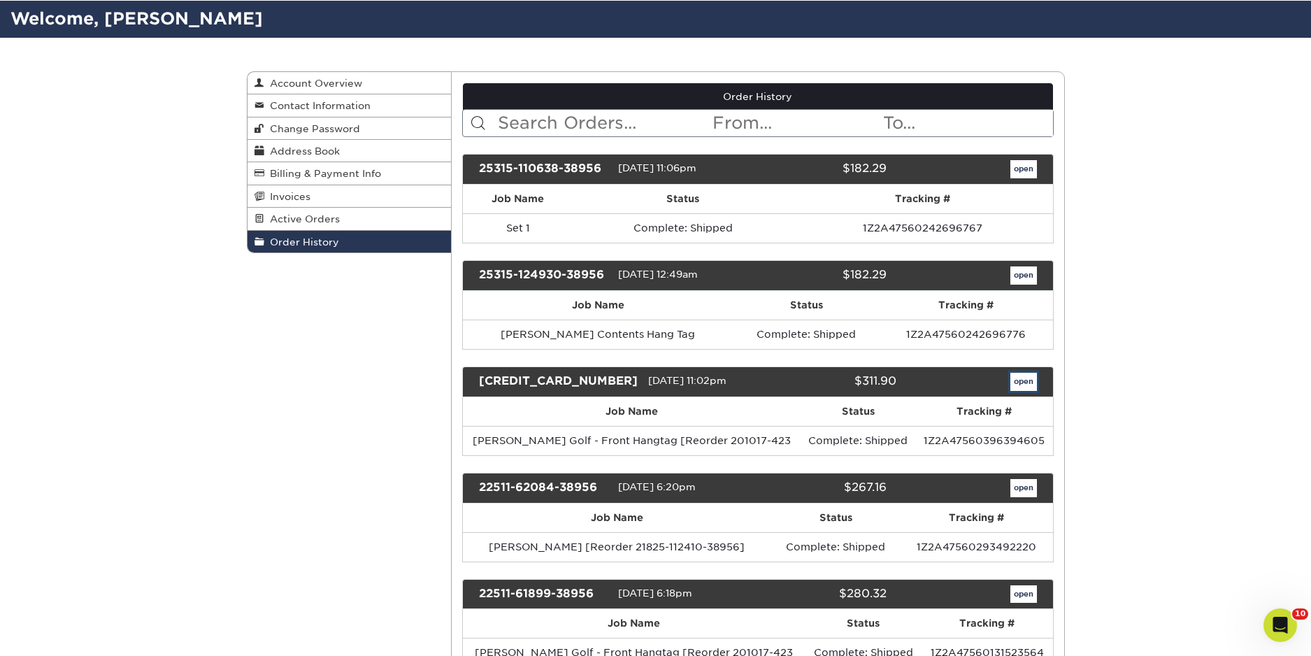
click at [1023, 383] on link "open" at bounding box center [1024, 382] width 27 height 18
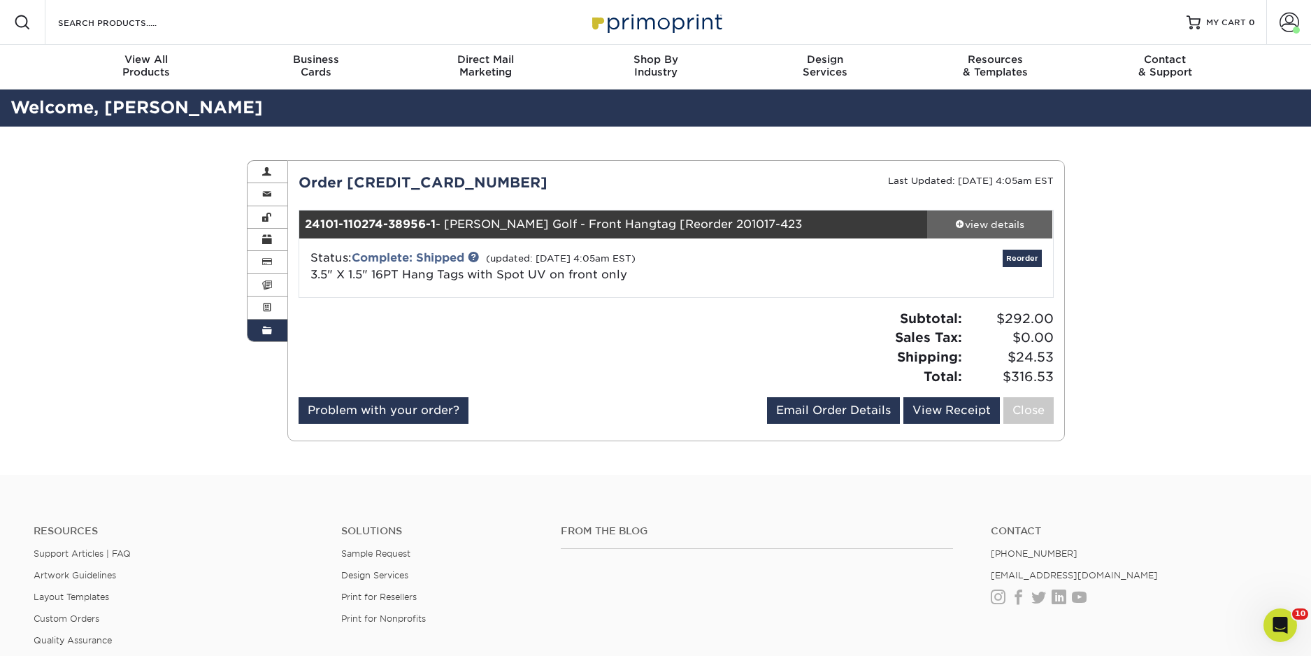
click at [999, 228] on div "view details" at bounding box center [990, 224] width 126 height 14
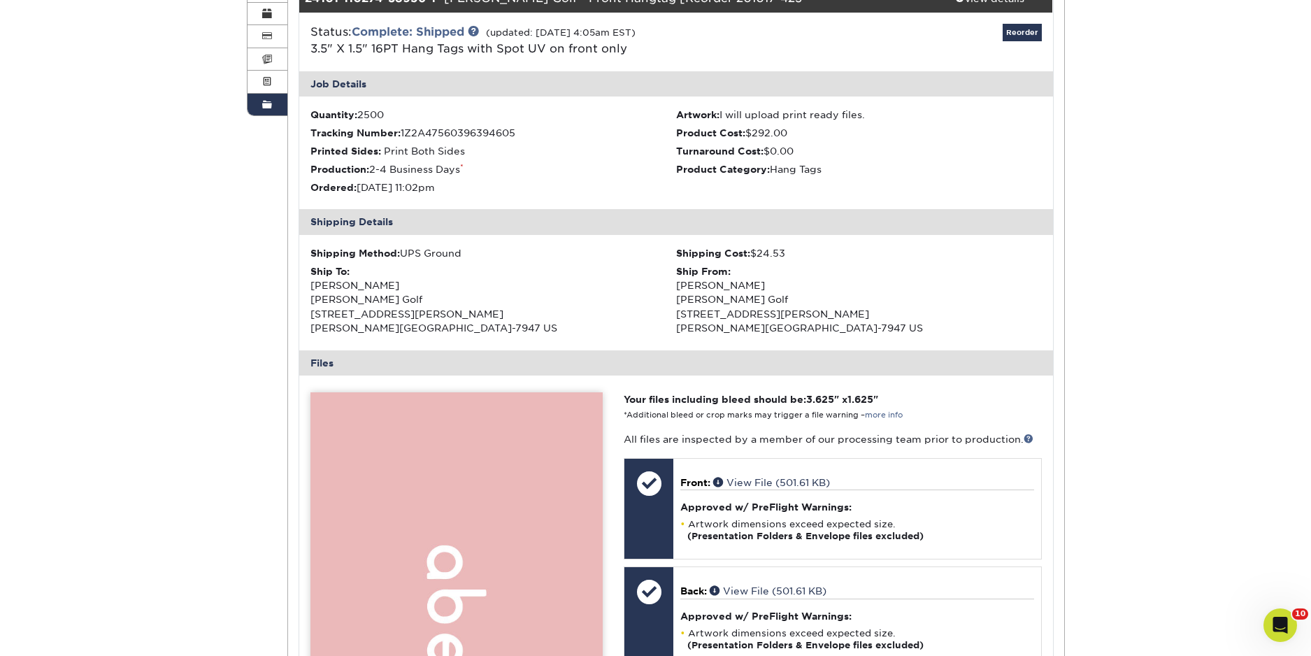
scroll to position [271, 0]
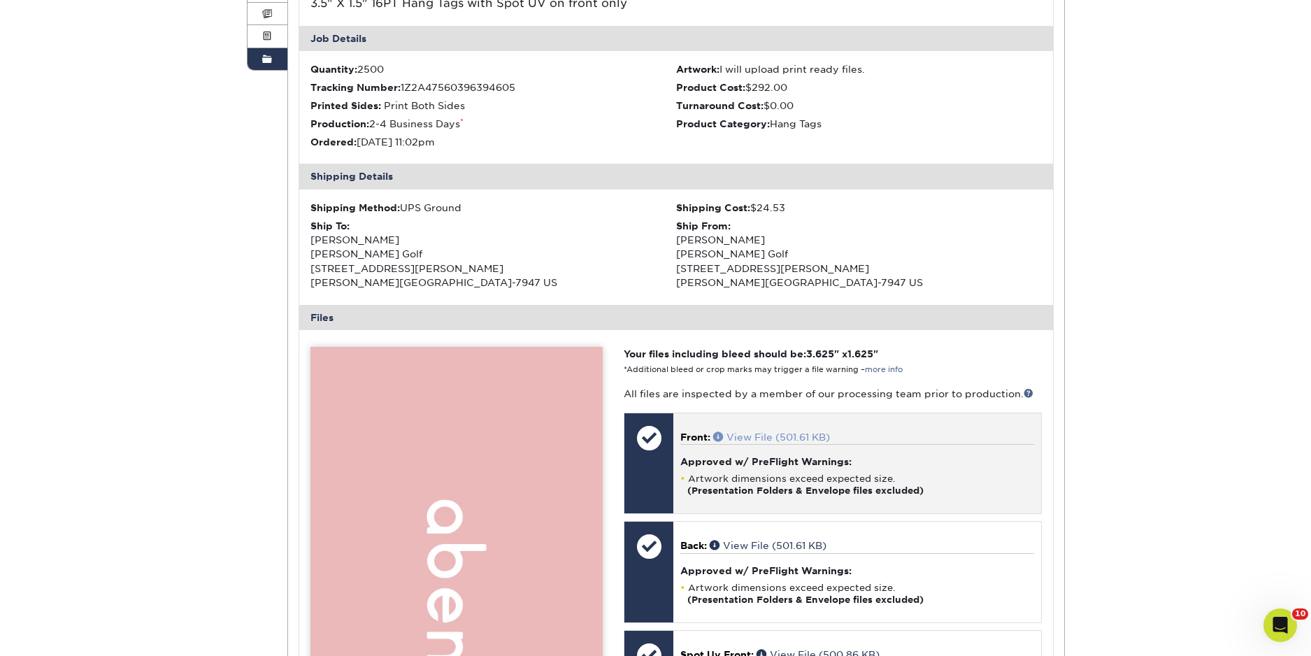
click at [724, 436] on span at bounding box center [719, 436] width 13 height 10
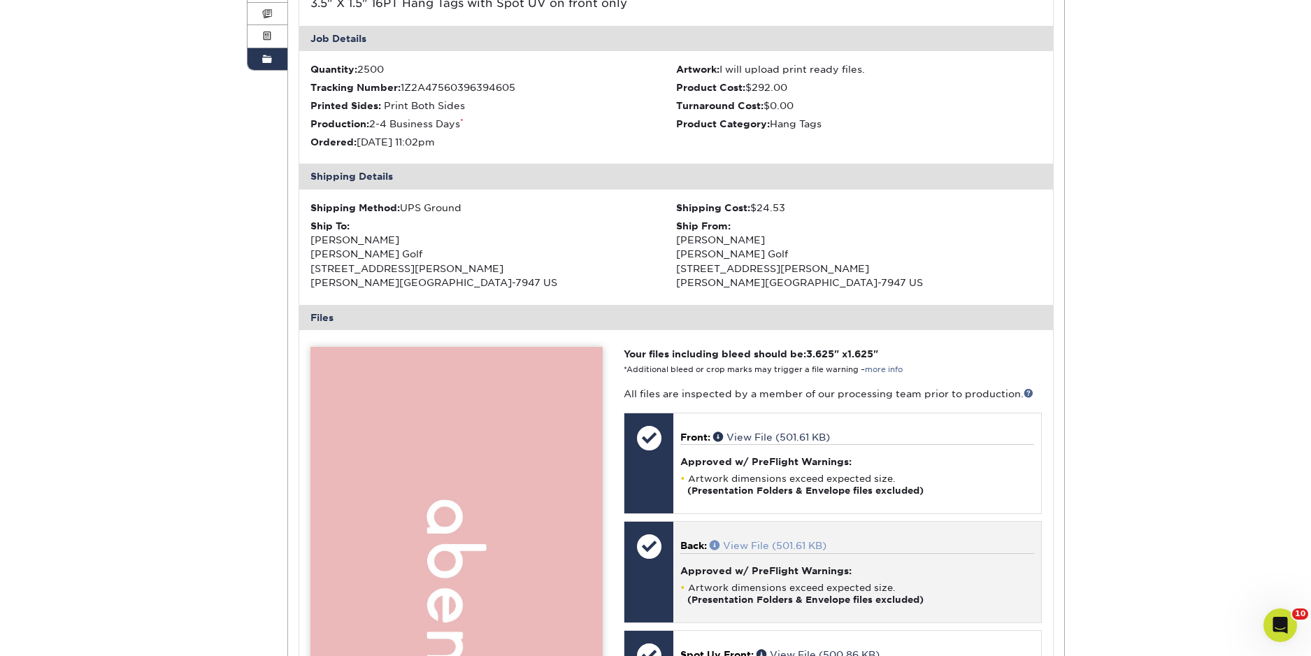
click at [730, 545] on link "View File (501.61 KB)" at bounding box center [768, 545] width 117 height 11
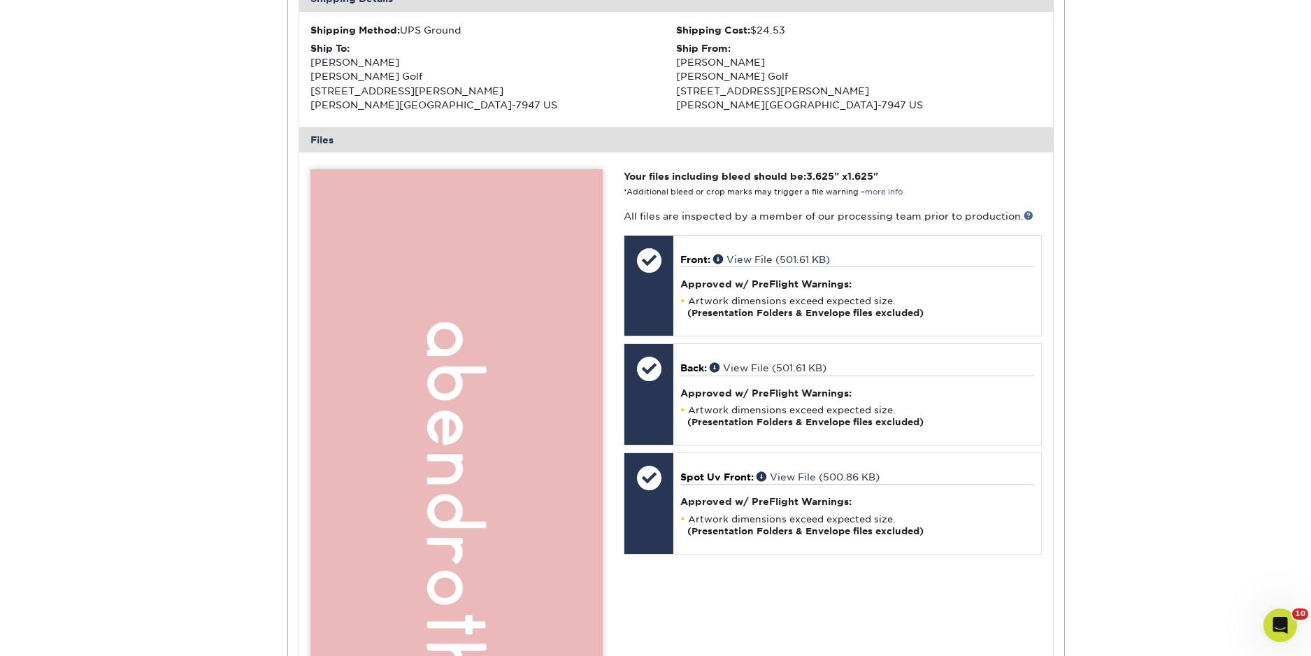
scroll to position [486, 0]
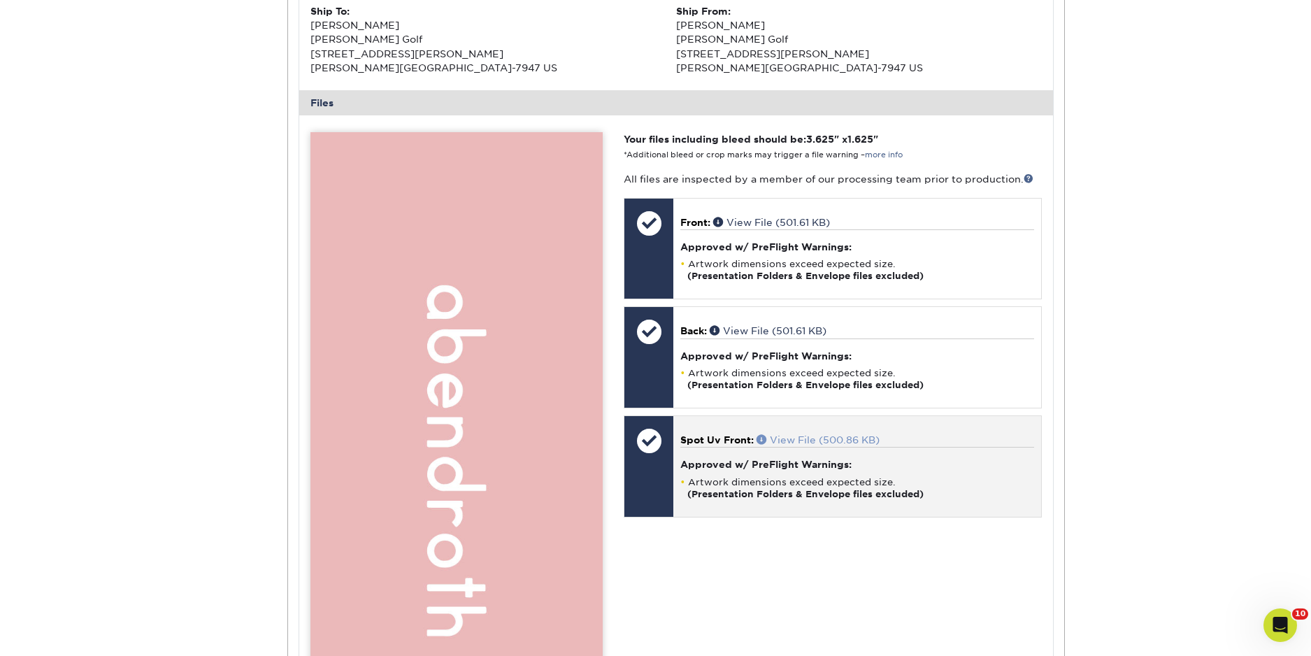
click at [777, 441] on link "View File (500.86 KB)" at bounding box center [818, 439] width 123 height 11
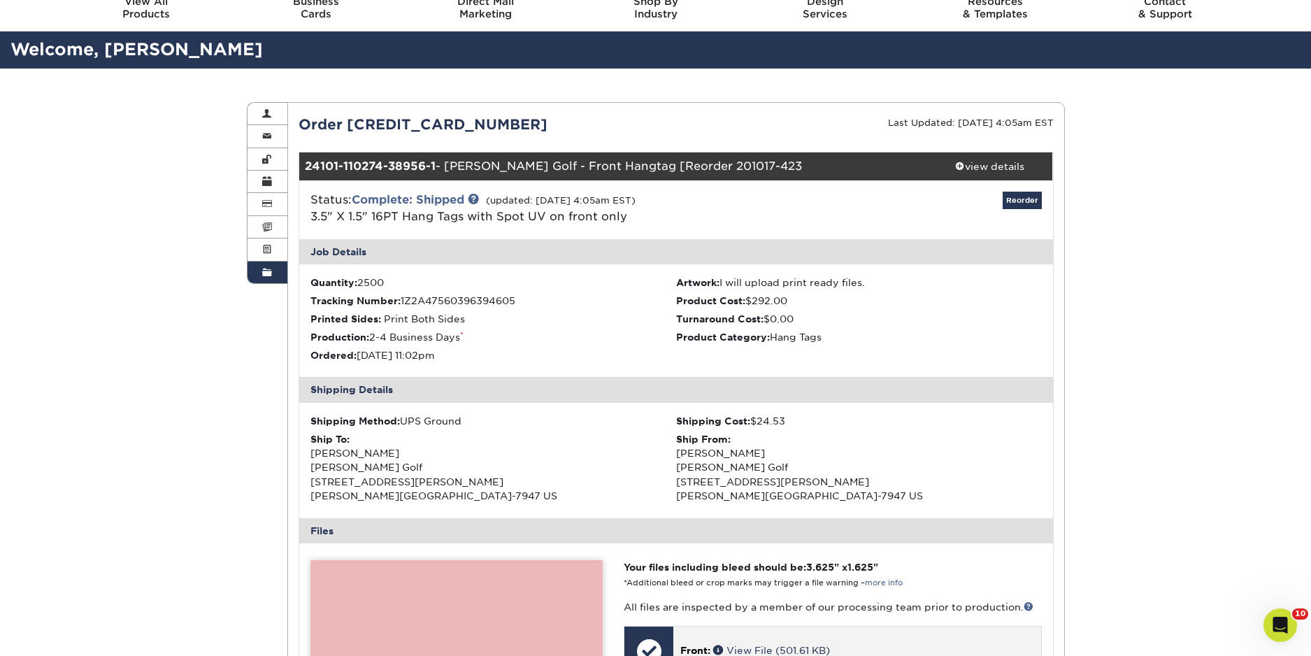
scroll to position [0, 0]
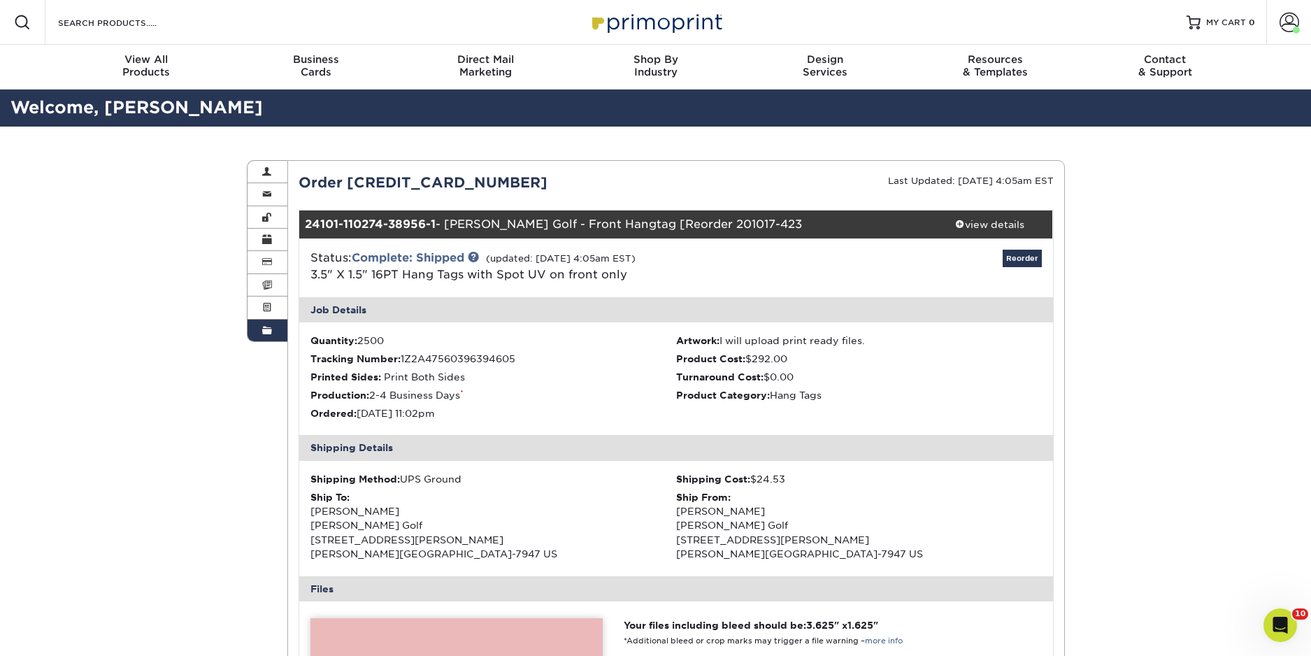
click at [273, 329] on link "Order History" at bounding box center [268, 331] width 41 height 22
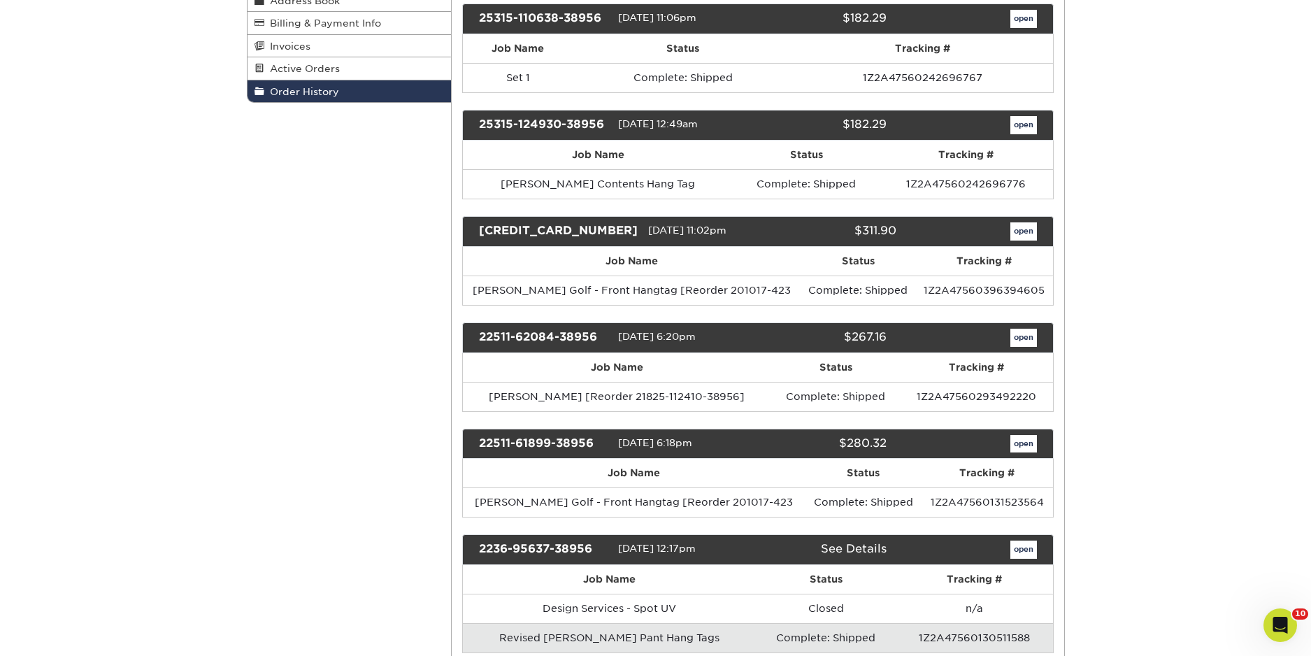
scroll to position [240, 0]
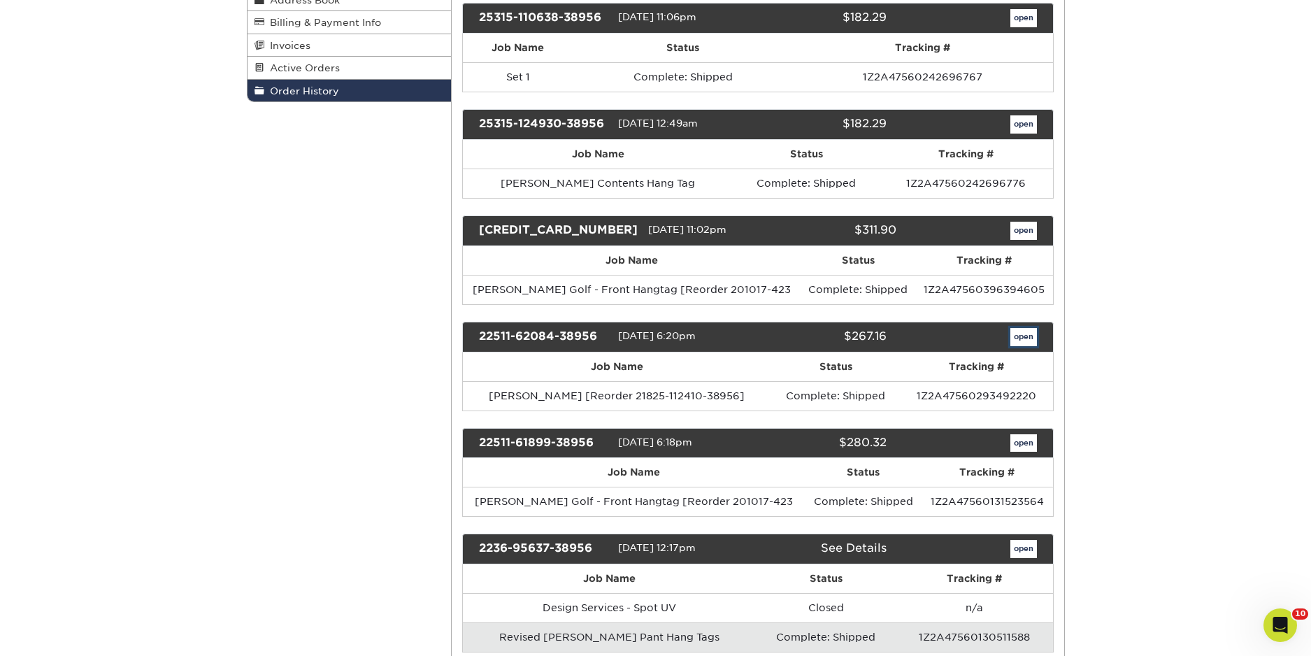
click at [1015, 336] on link "open" at bounding box center [1024, 337] width 27 height 18
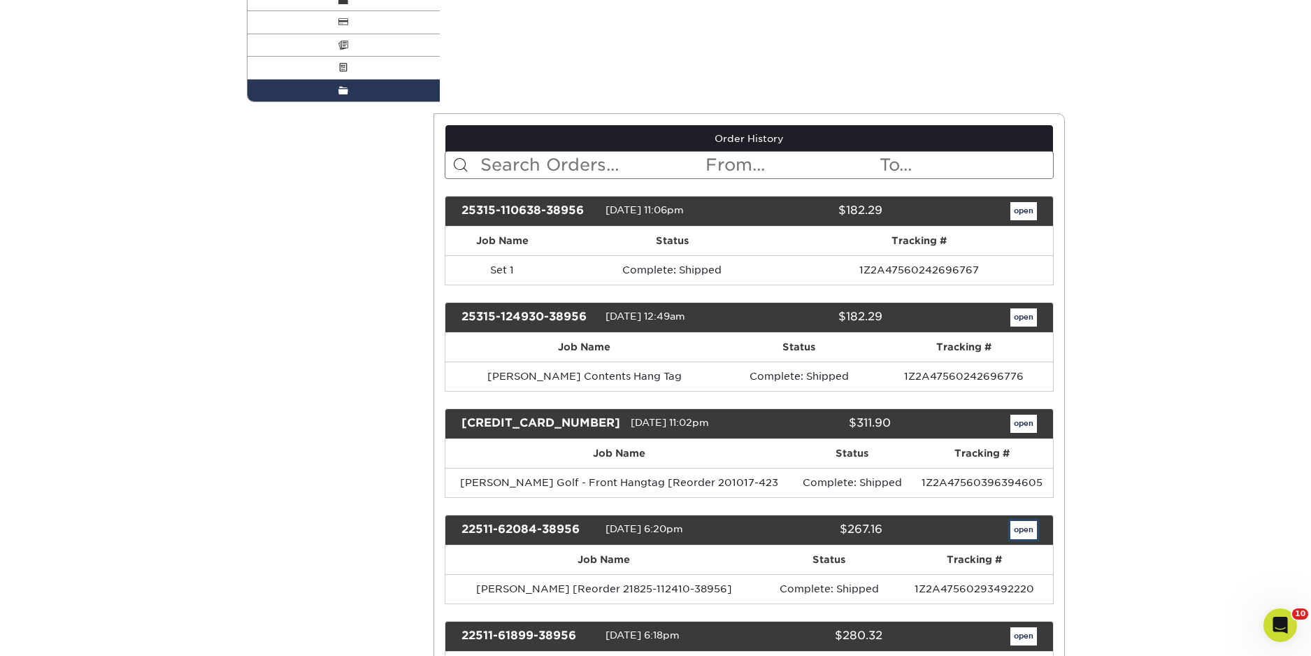
scroll to position [0, 0]
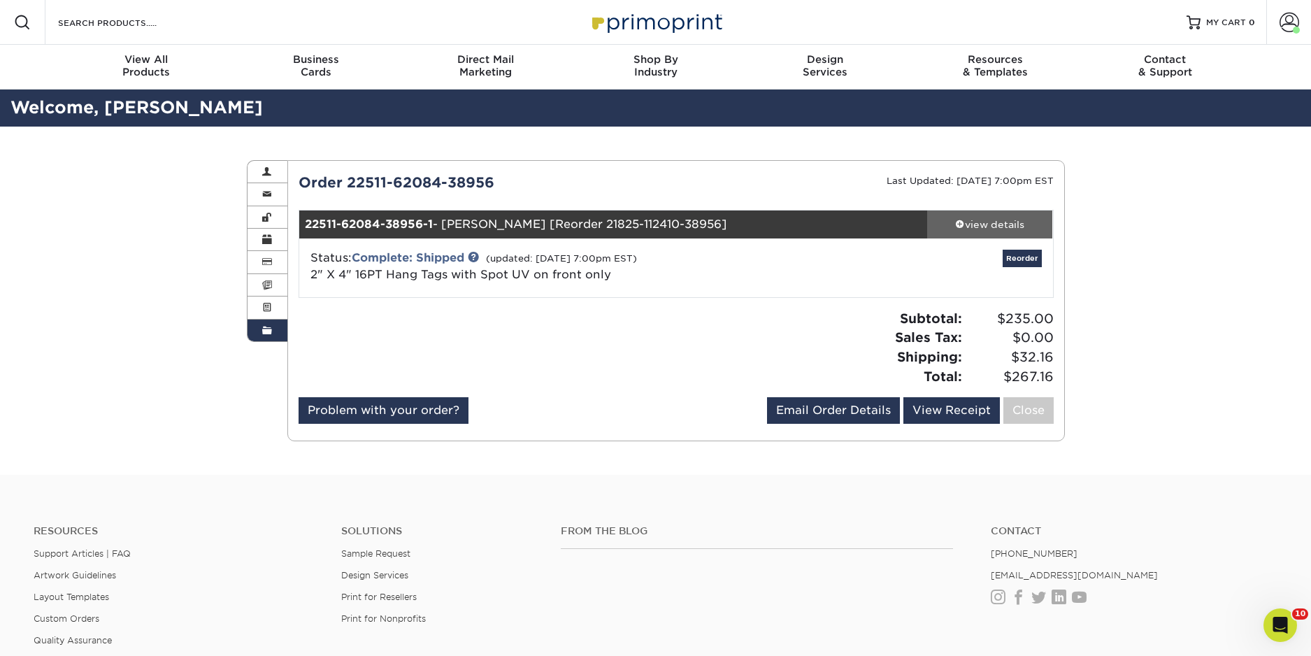
click at [1004, 220] on div "view details" at bounding box center [990, 224] width 126 height 14
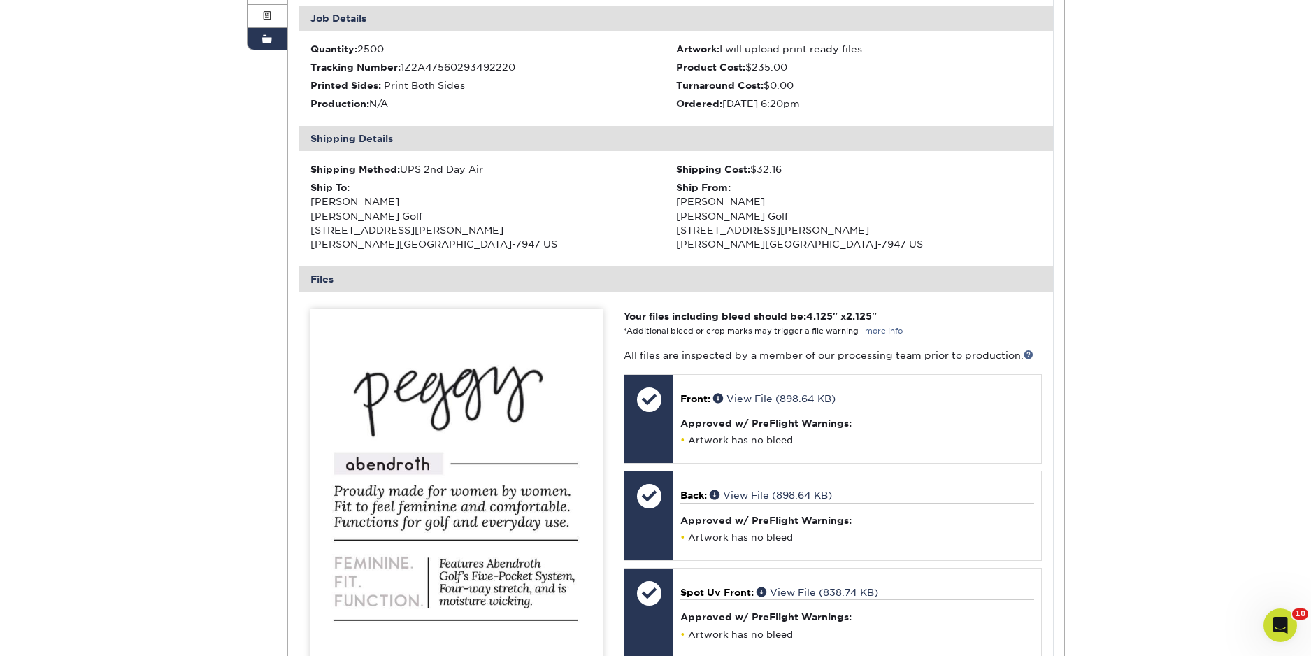
scroll to position [294, 0]
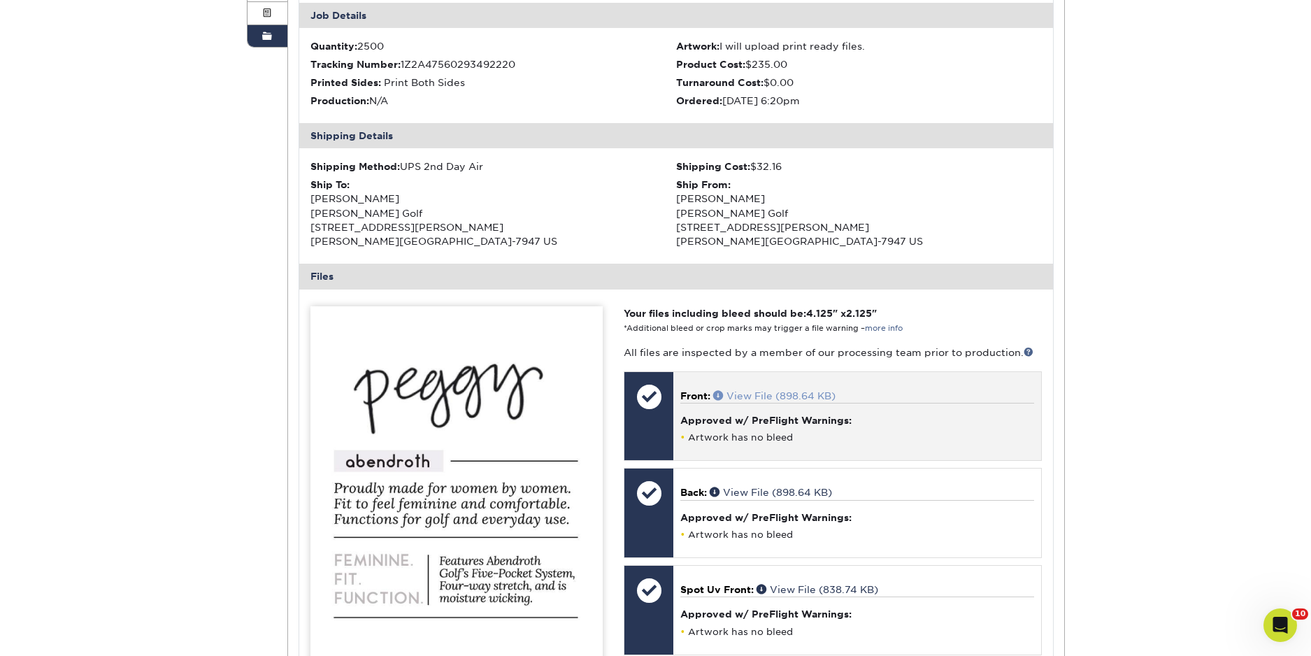
click at [724, 397] on span at bounding box center [719, 395] width 13 height 10
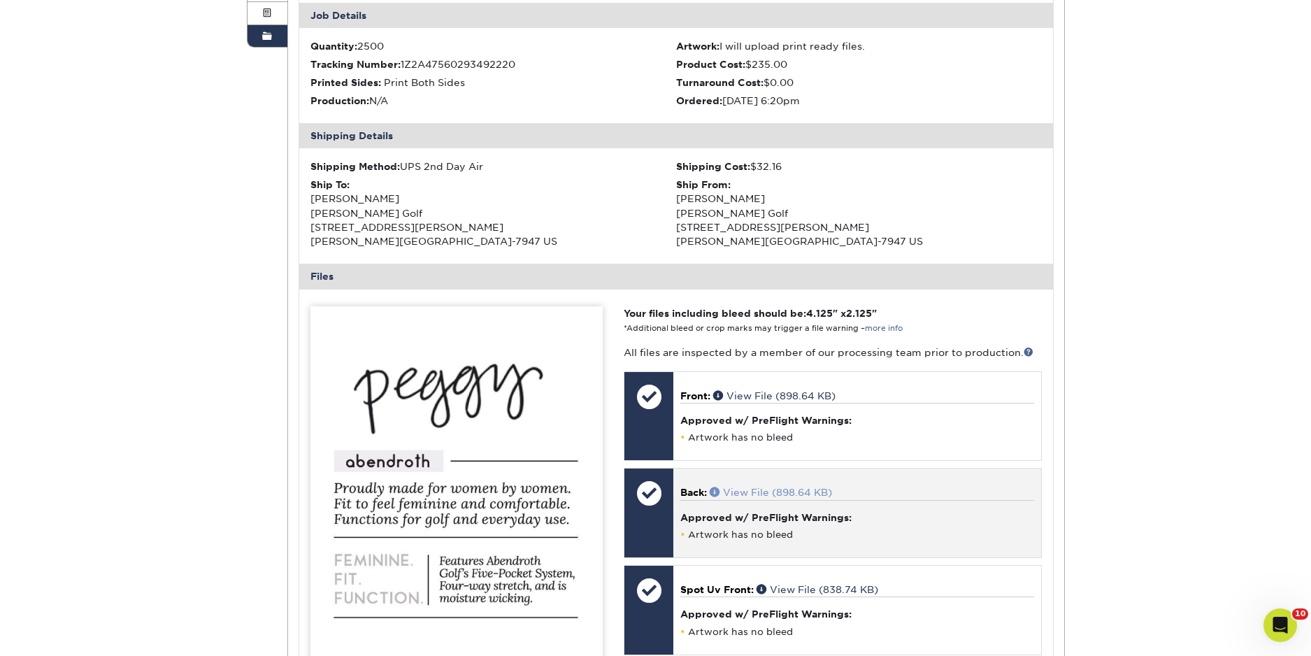
click at [792, 491] on link "View File (898.64 KB)" at bounding box center [771, 492] width 122 height 11
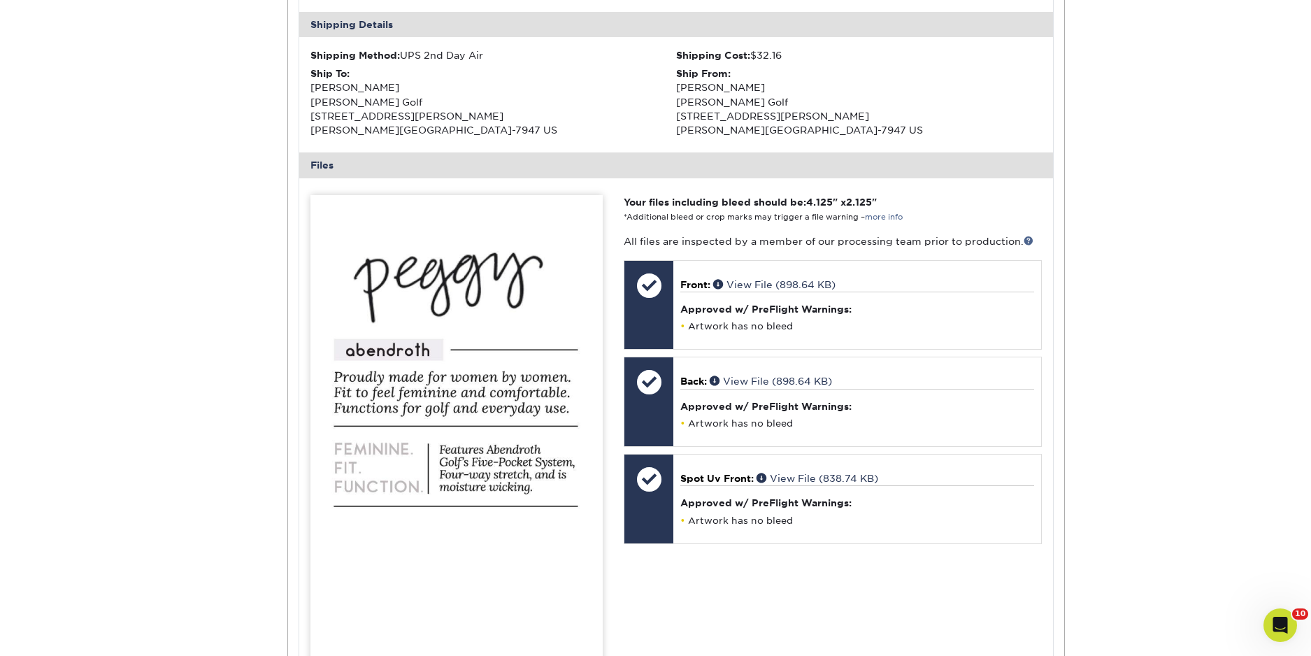
scroll to position [464, 0]
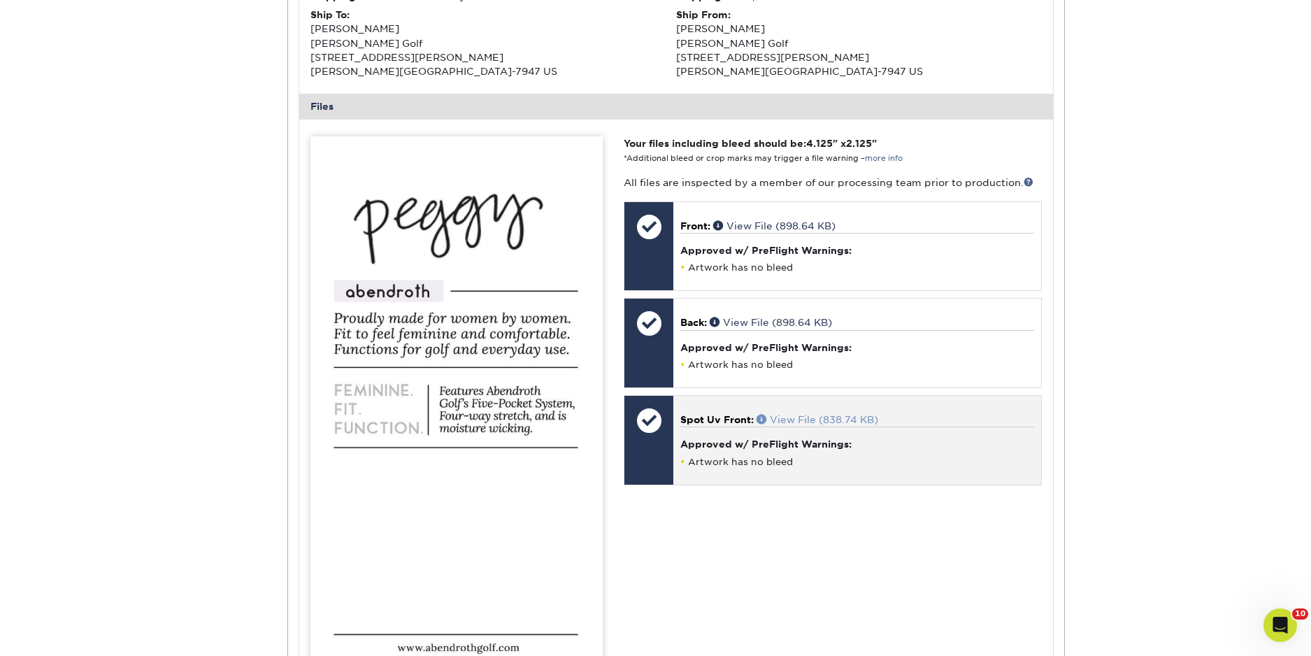
click at [806, 417] on link "View File (838.74 KB)" at bounding box center [818, 419] width 122 height 11
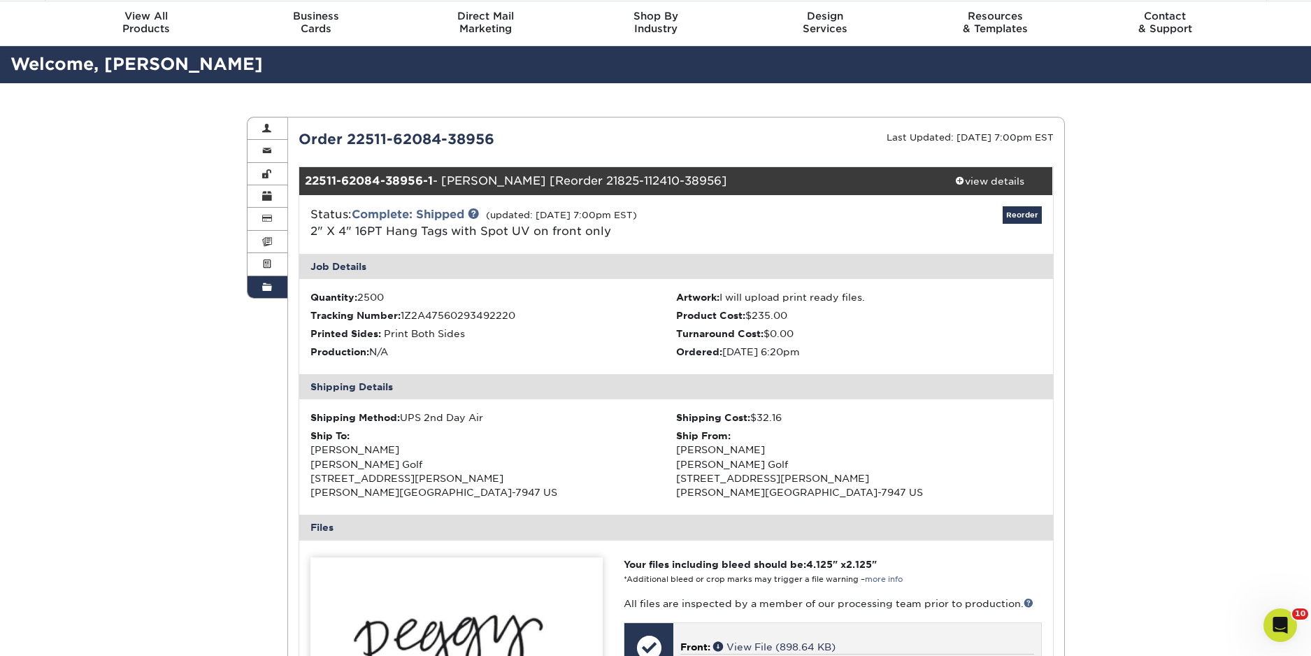
scroll to position [0, 0]
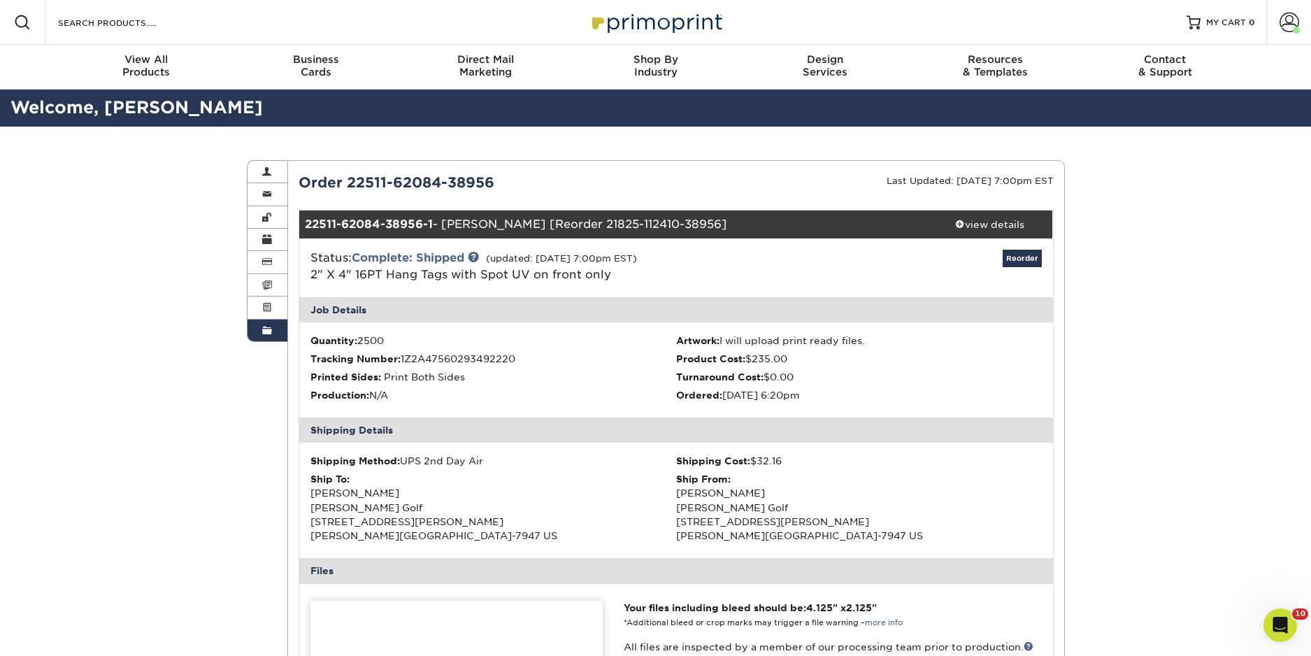
click at [262, 330] on span at bounding box center [267, 330] width 10 height 11
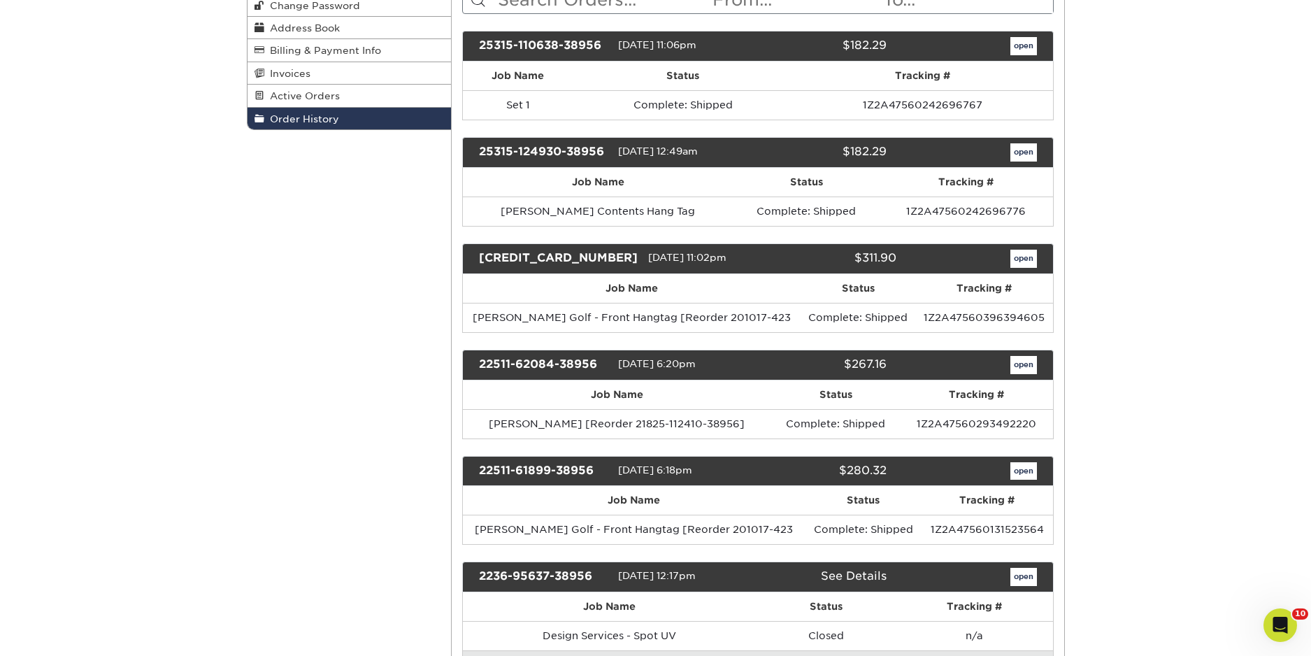
scroll to position [222, 0]
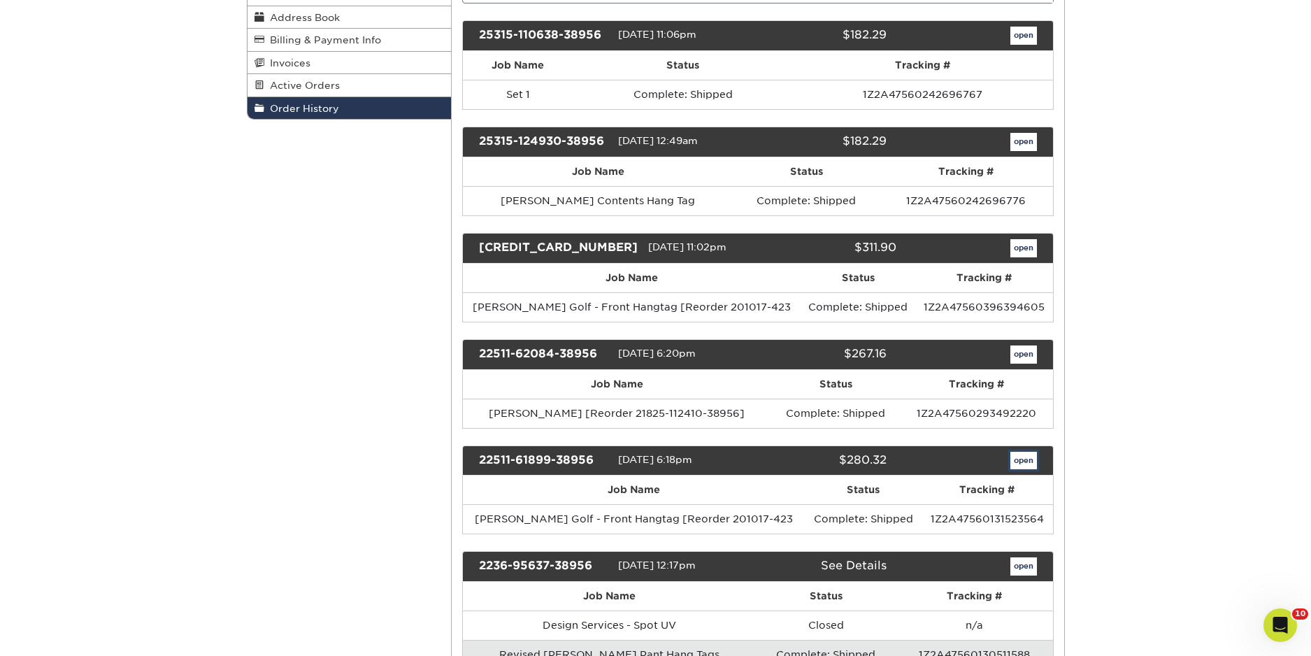
click at [1020, 457] on link "open" at bounding box center [1024, 461] width 27 height 18
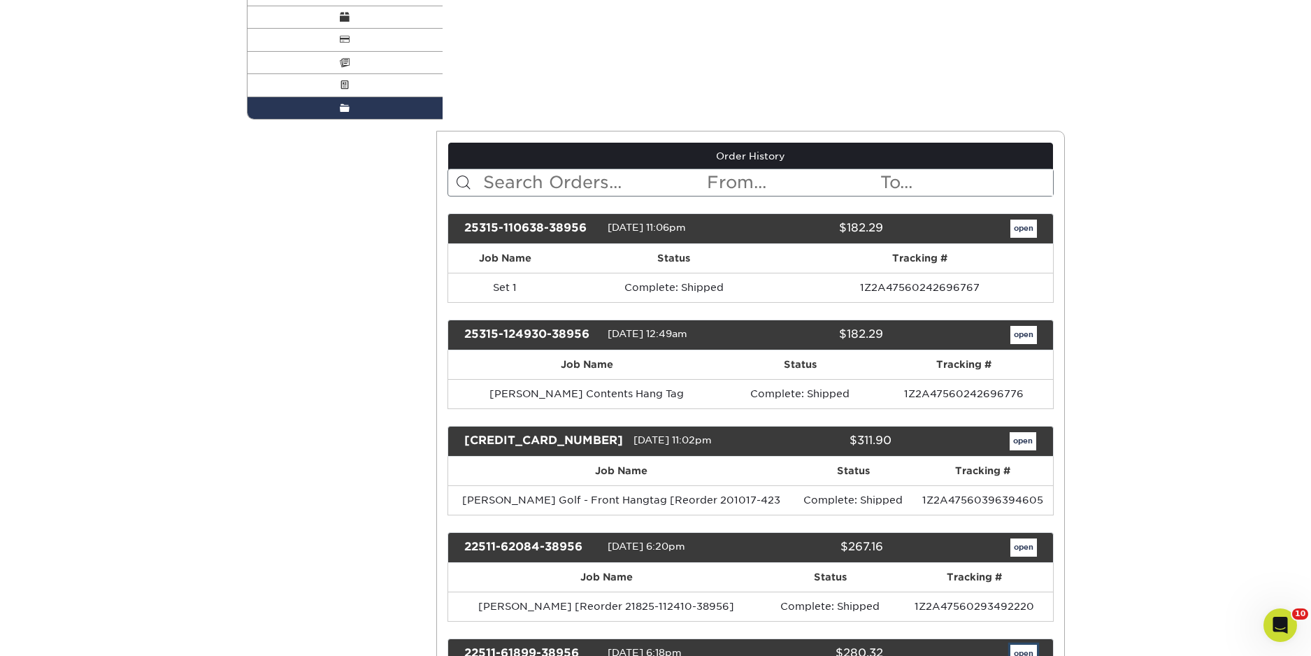
scroll to position [0, 0]
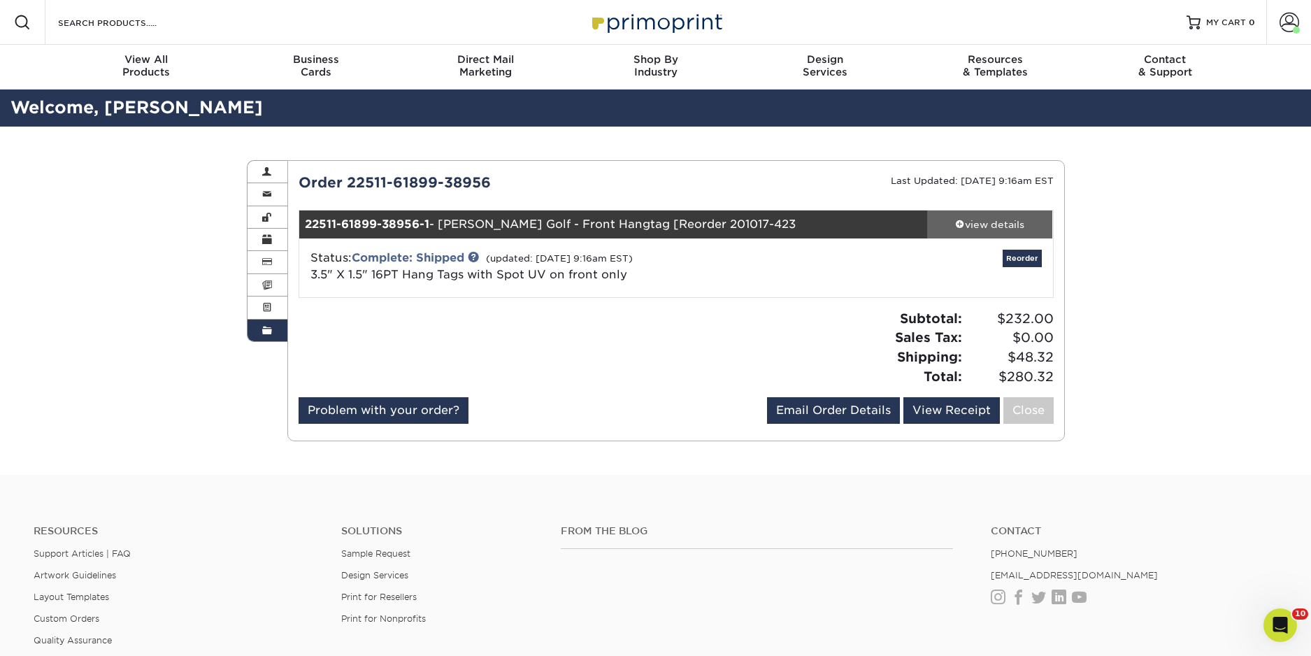
click at [983, 229] on div "view details" at bounding box center [990, 224] width 126 height 14
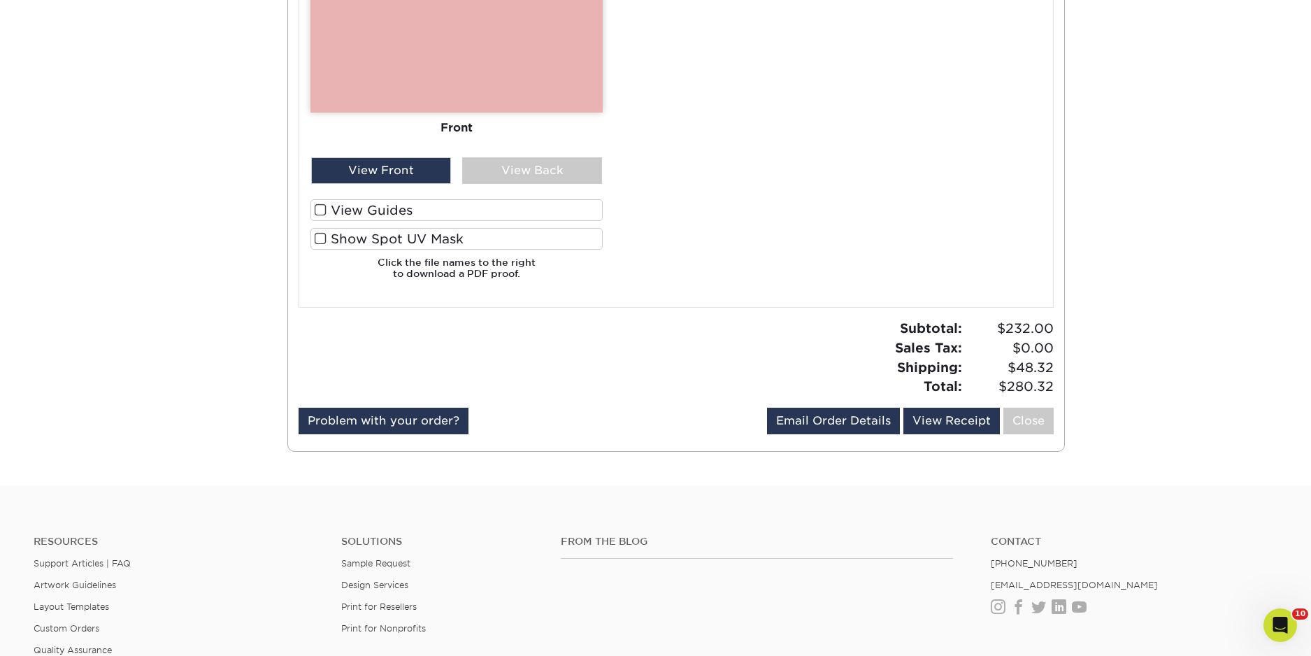
scroll to position [1241, 0]
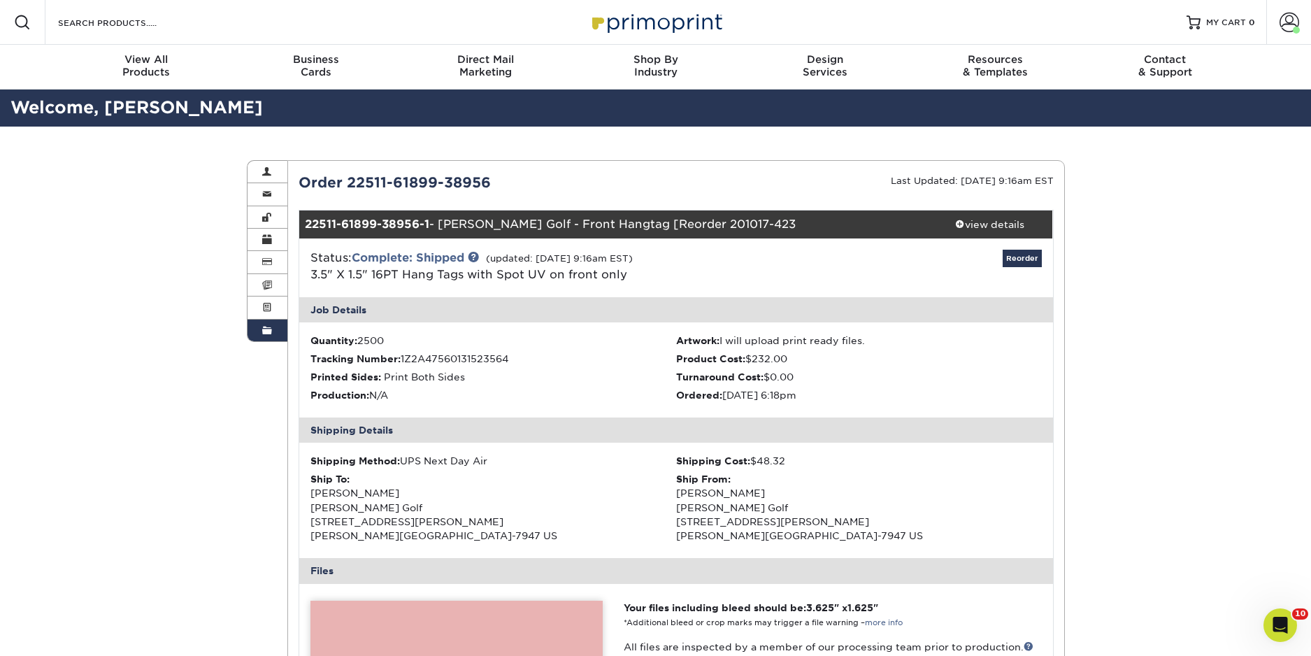
click at [266, 332] on span at bounding box center [267, 330] width 10 height 11
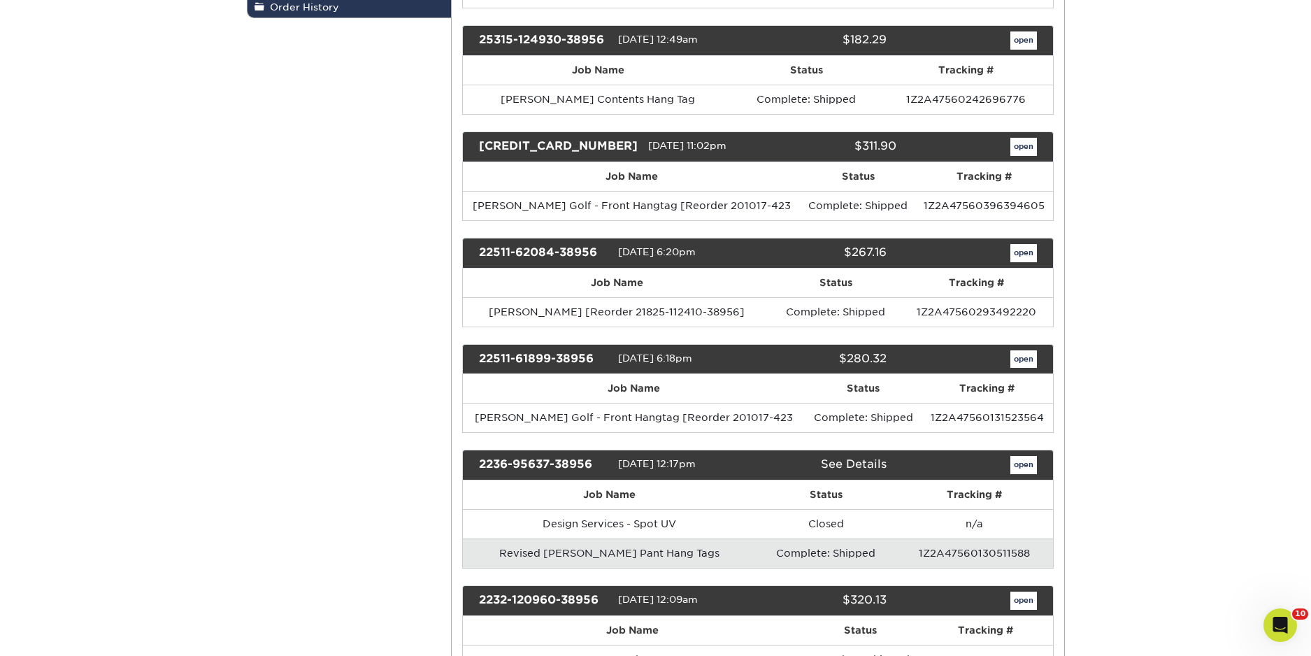
scroll to position [354, 0]
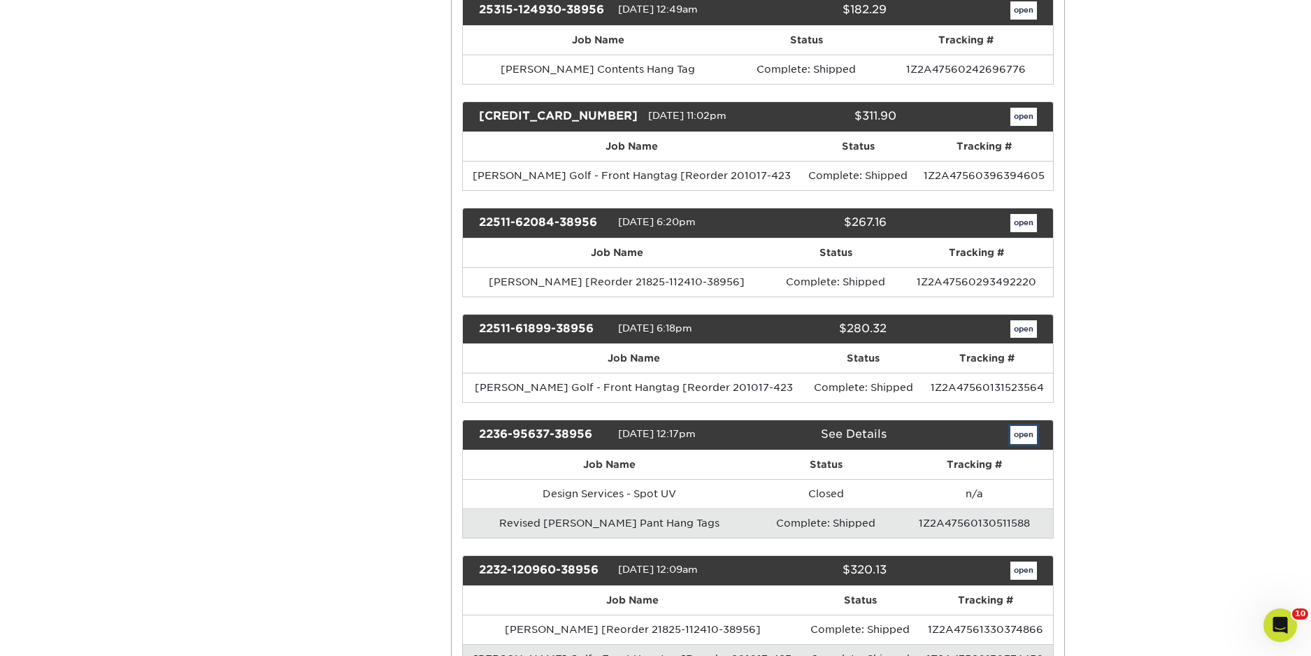
click at [1022, 437] on link "open" at bounding box center [1024, 435] width 27 height 18
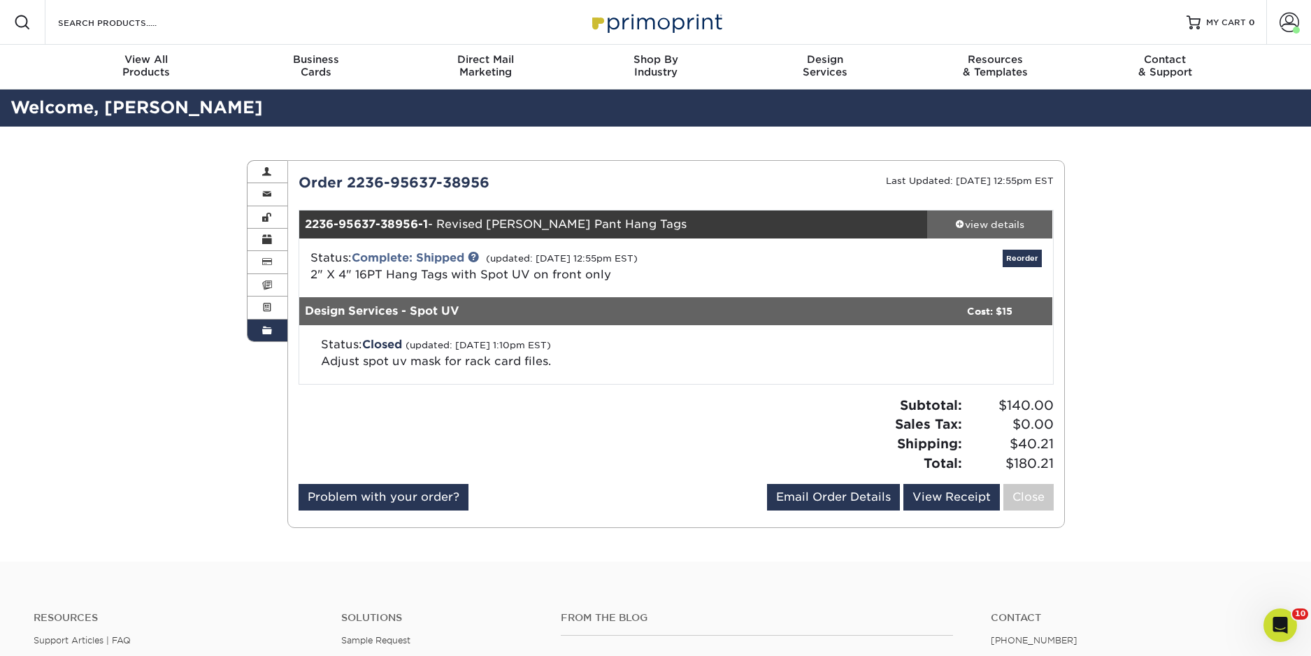
click at [983, 221] on div "view details" at bounding box center [990, 224] width 126 height 14
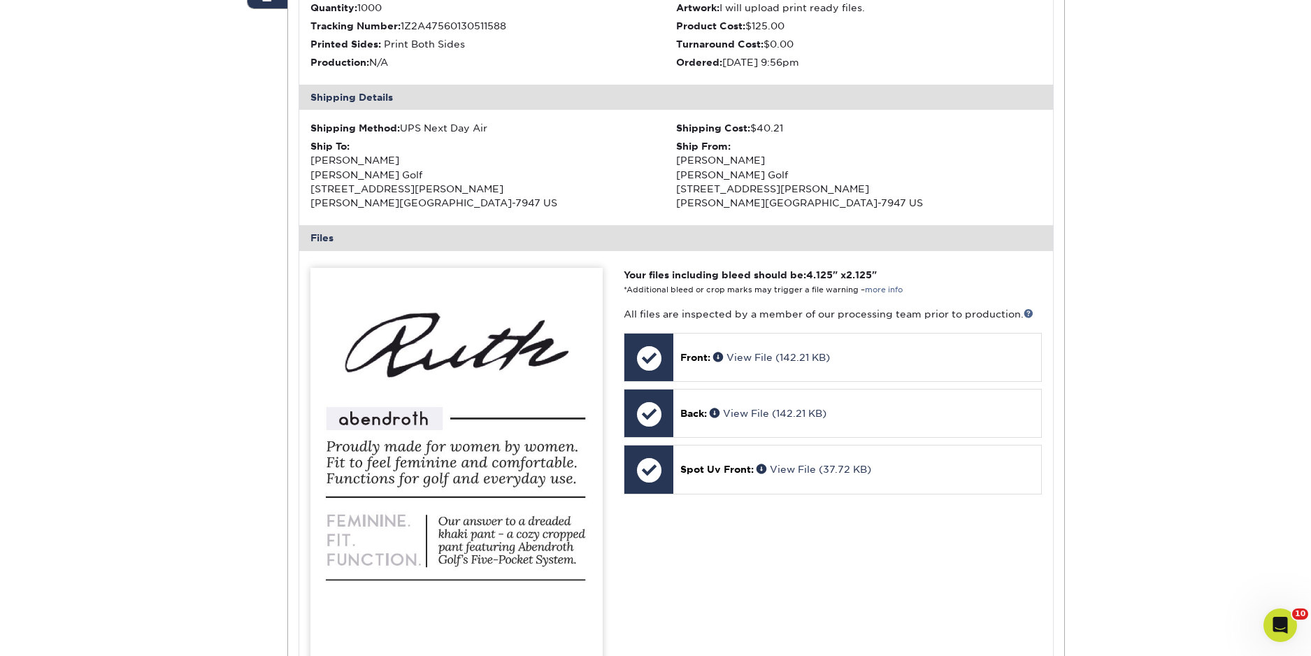
scroll to position [340, 0]
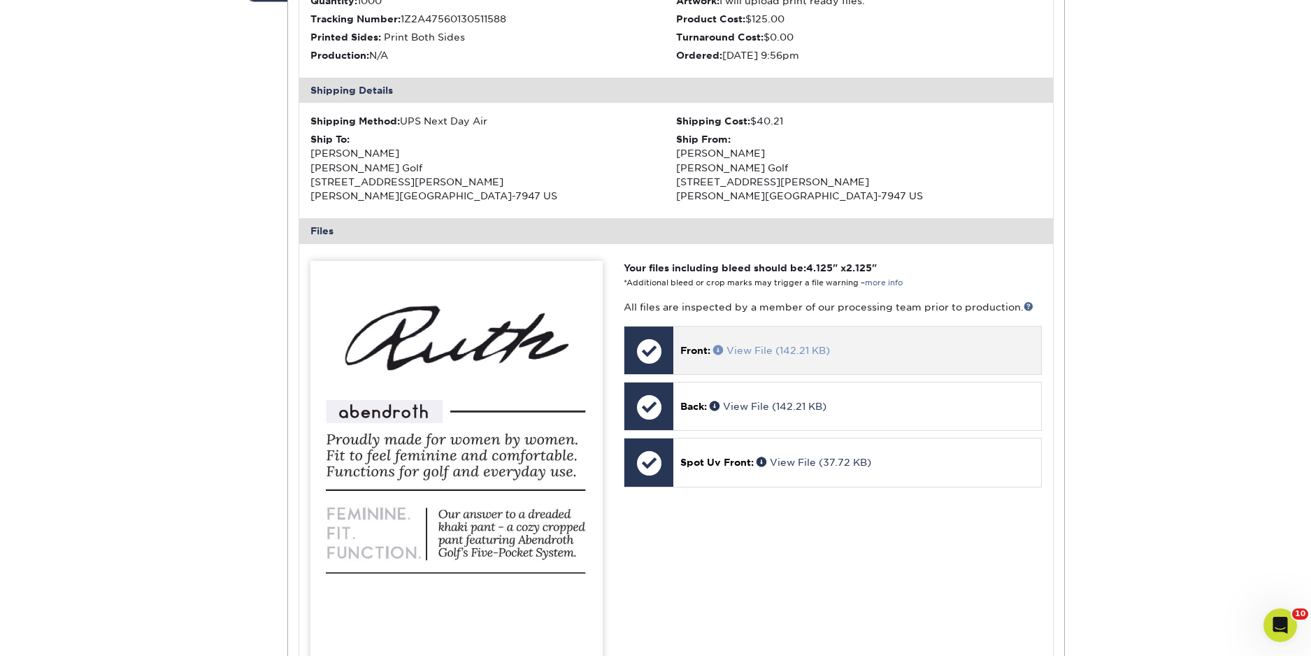
click at [718, 353] on span at bounding box center [719, 350] width 13 height 10
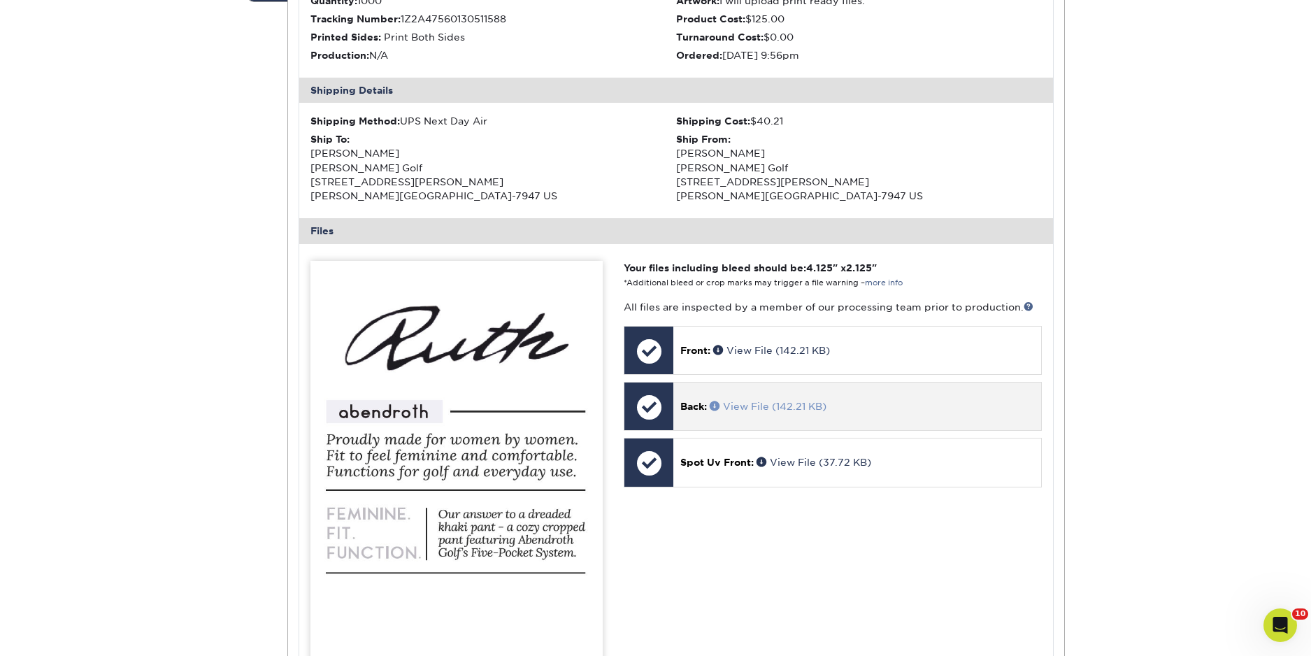
click at [729, 411] on link "View File (142.21 KB)" at bounding box center [768, 406] width 117 height 11
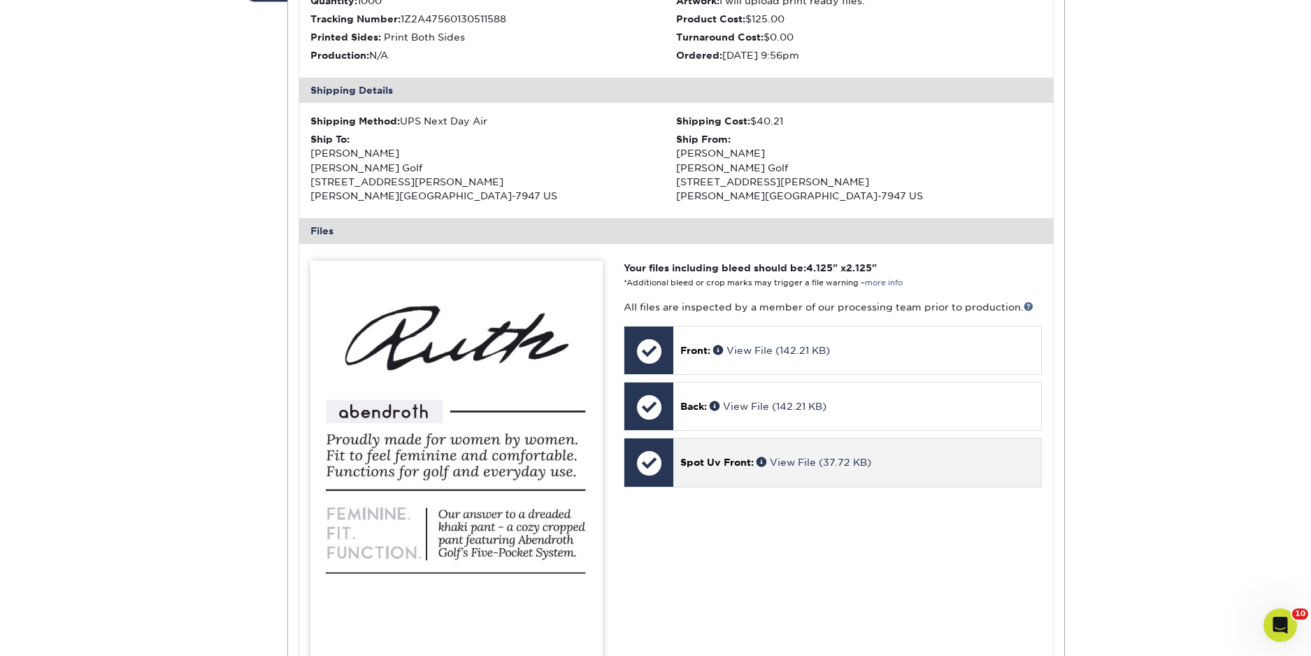
click at [729, 462] on span "Spot Uv Front:" at bounding box center [716, 462] width 73 height 11
click at [776, 457] on link "View File (37.72 KB)" at bounding box center [814, 462] width 115 height 11
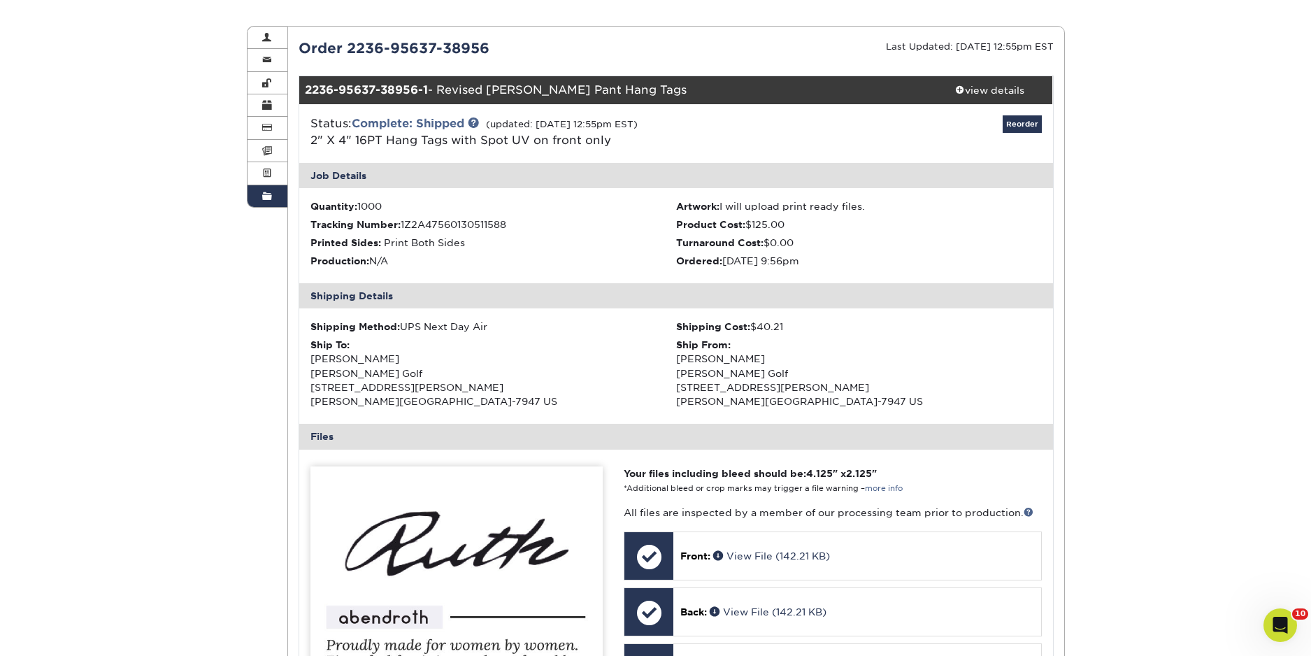
scroll to position [0, 0]
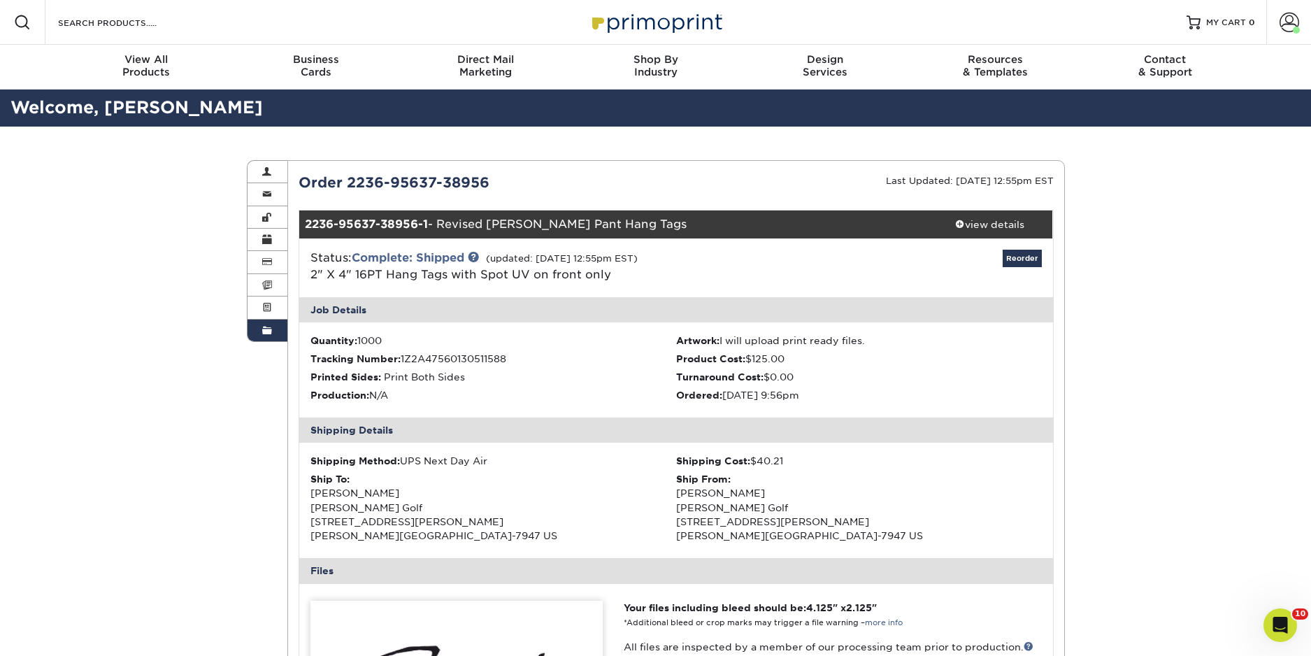
click at [275, 336] on link "Order History" at bounding box center [268, 331] width 41 height 22
